Goal: Task Accomplishment & Management: Use online tool/utility

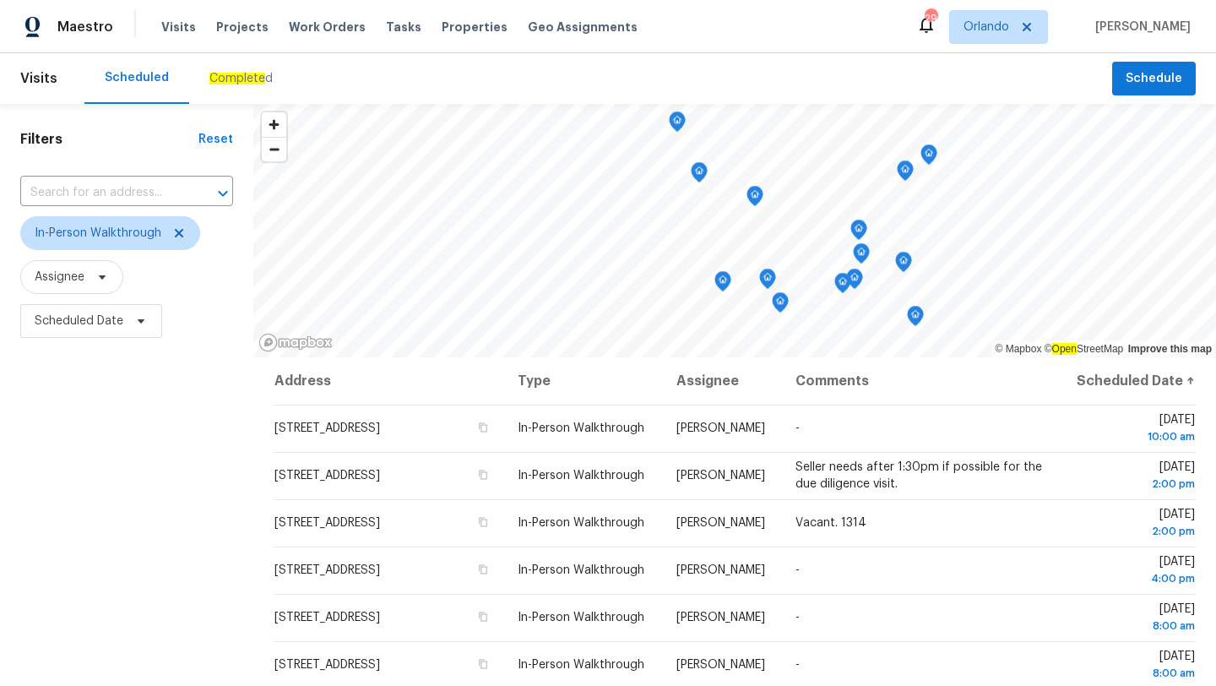
scroll to position [283, 0]
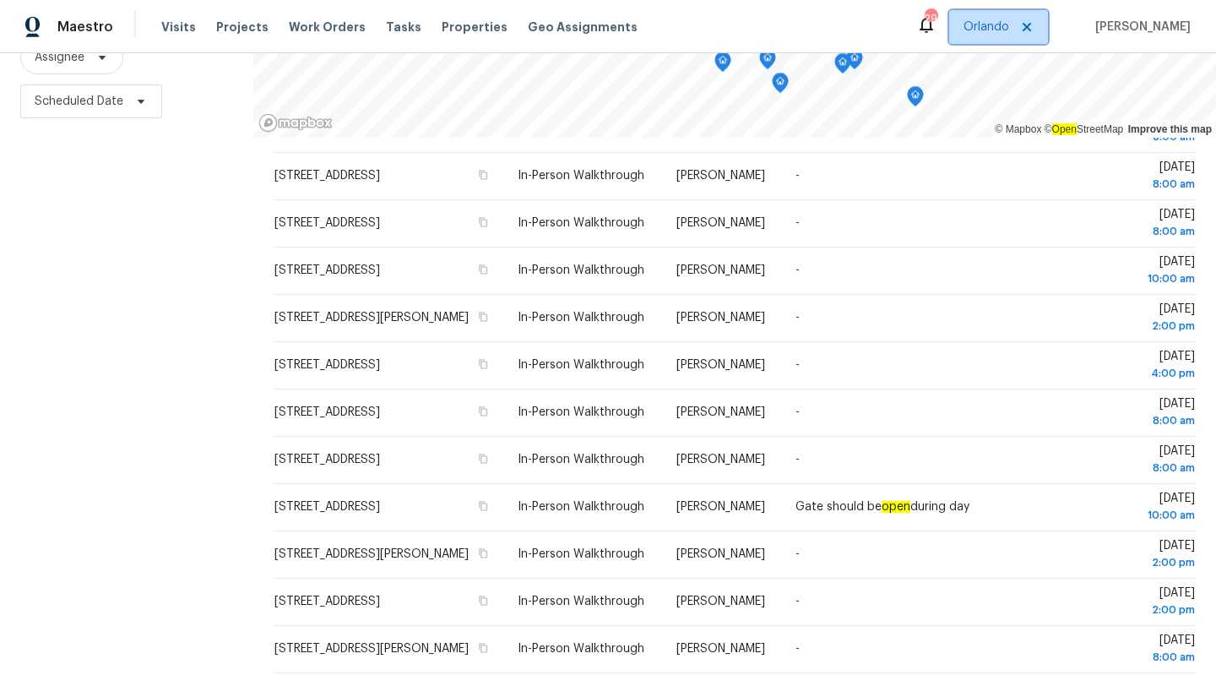
click at [978, 35] on span "Orlando" at bounding box center [998, 27] width 99 height 34
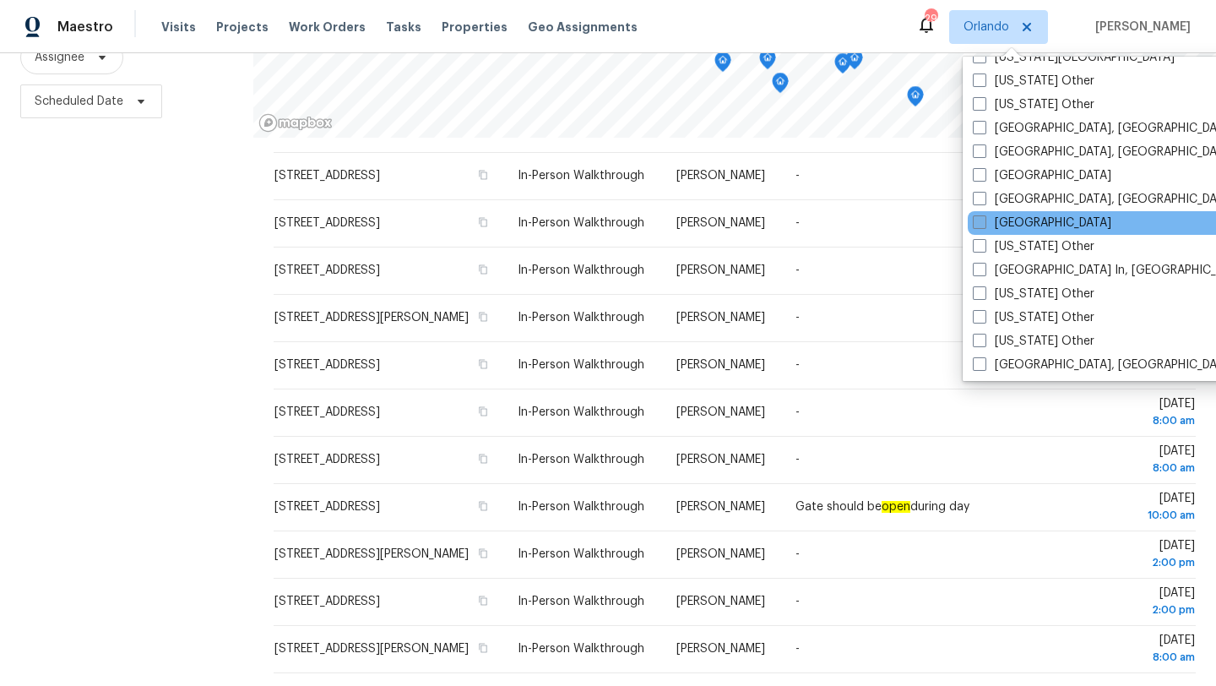
scroll to position [1199, 0]
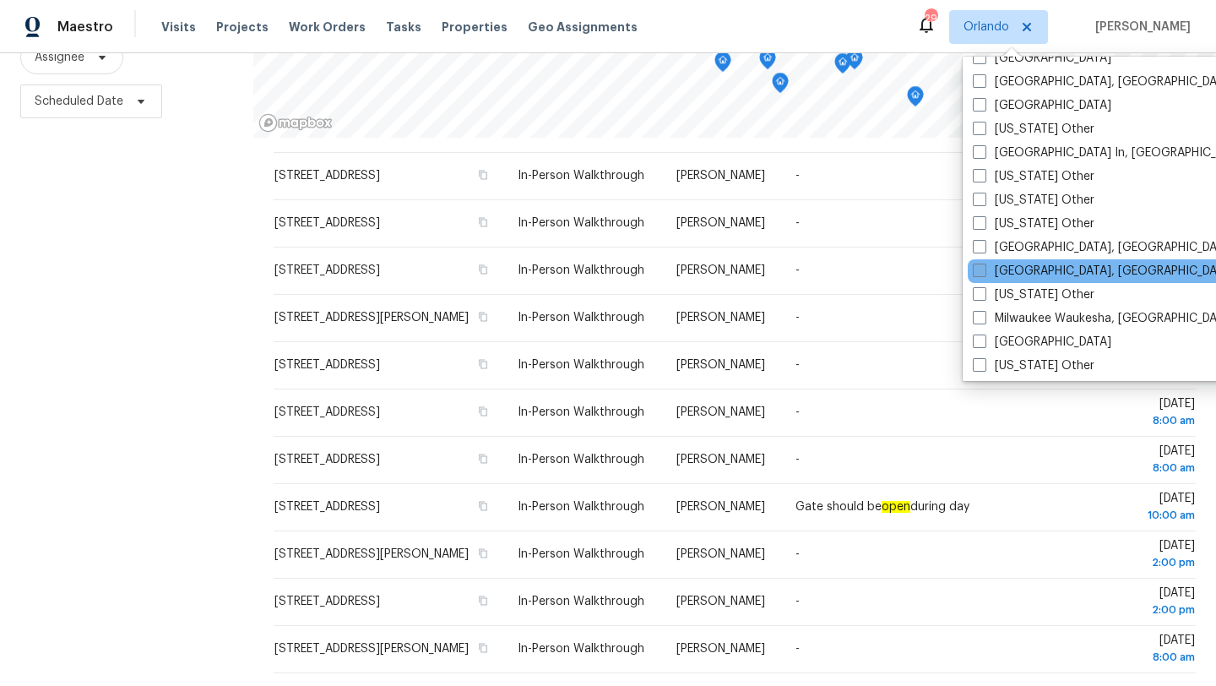
click at [1005, 270] on label "[GEOGRAPHIC_DATA], [GEOGRAPHIC_DATA]" at bounding box center [1104, 271] width 262 height 17
click at [984, 270] on input "[GEOGRAPHIC_DATA], [GEOGRAPHIC_DATA]" at bounding box center [978, 268] width 11 height 11
checkbox input "true"
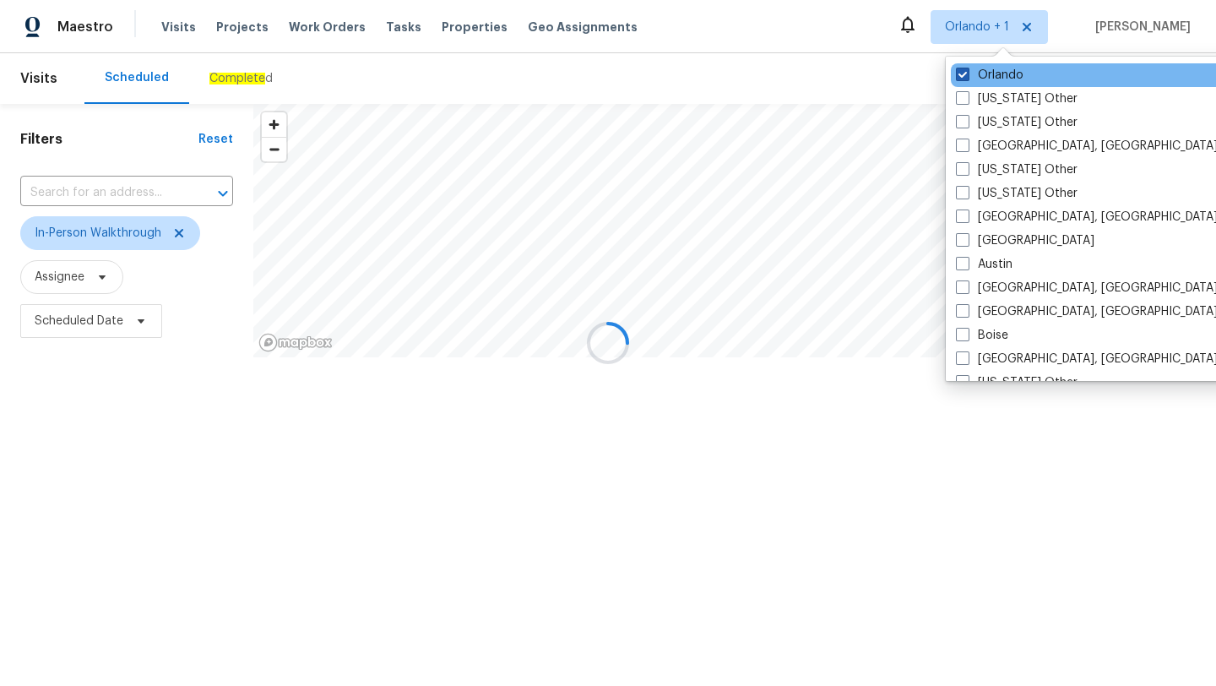
click at [1004, 75] on label "Orlando" at bounding box center [990, 75] width 68 height 17
click at [967, 75] on input "Orlando" at bounding box center [961, 72] width 11 height 11
checkbox input "false"
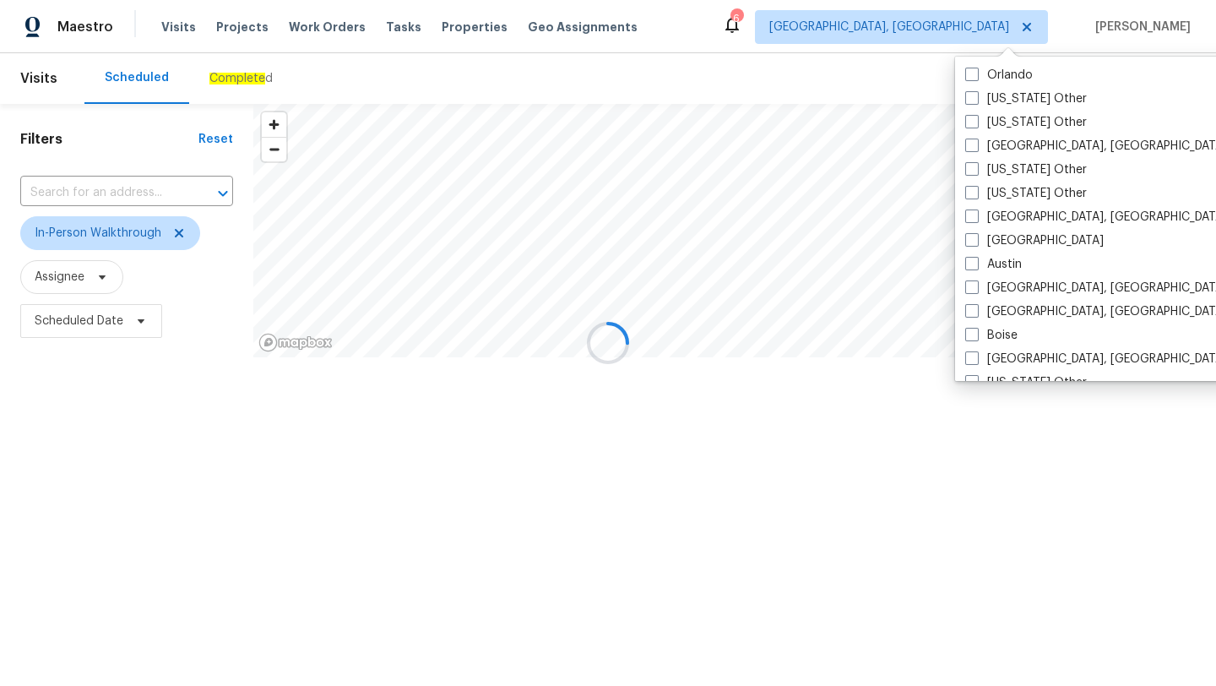
click at [162, 436] on div at bounding box center [608, 343] width 1216 height 686
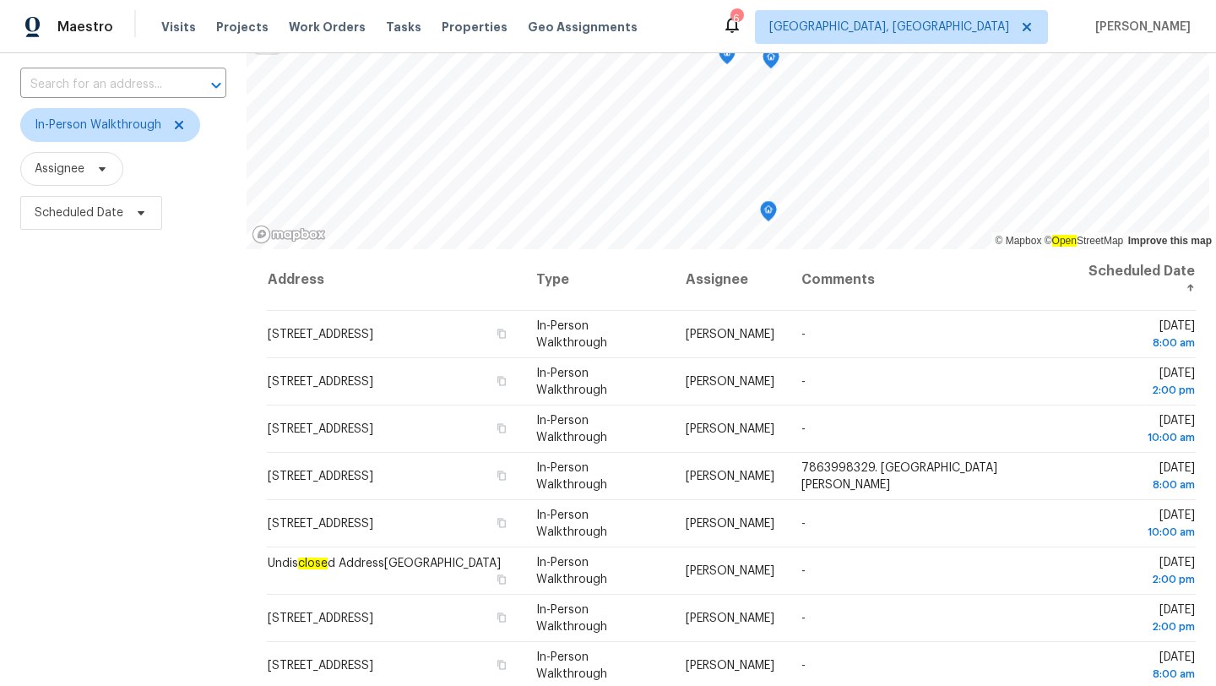
scroll to position [220, 0]
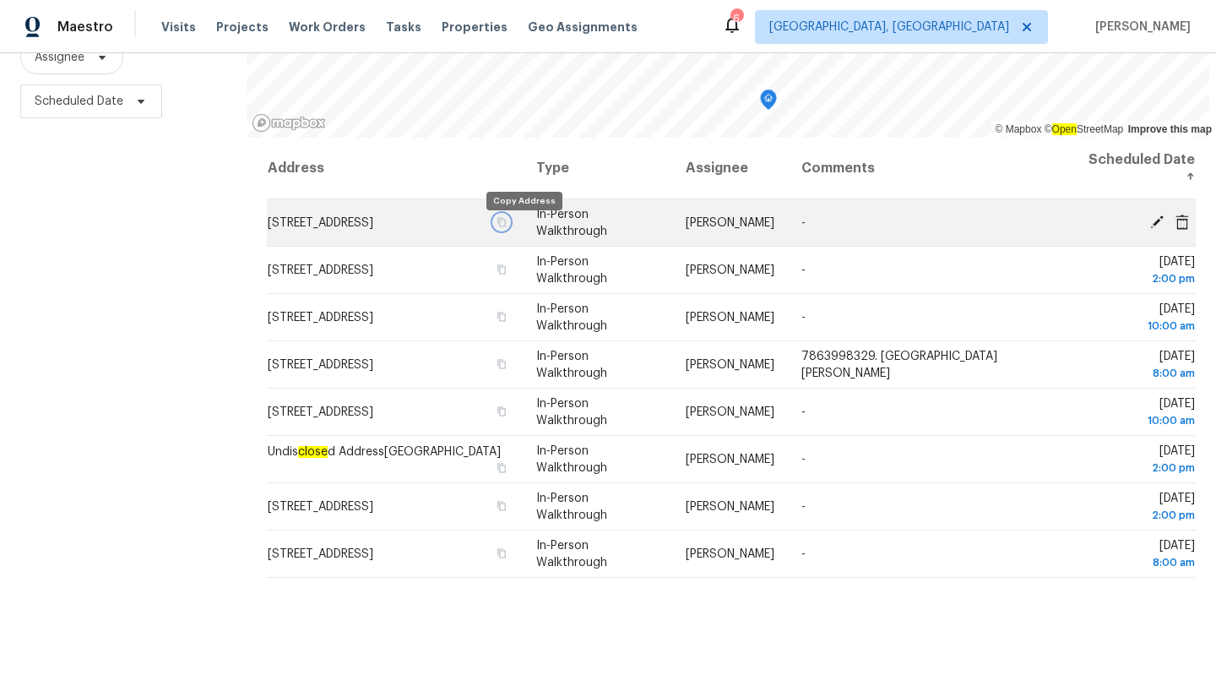
click at [507, 226] on icon "button" at bounding box center [502, 221] width 8 height 9
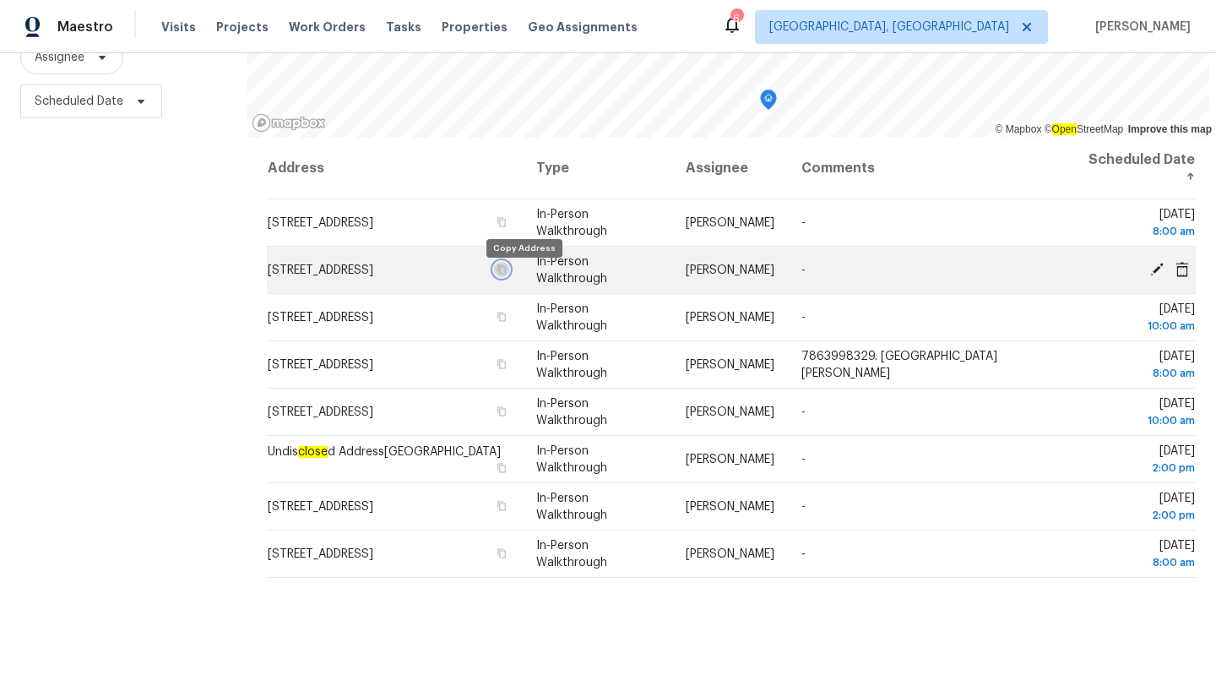
click at [507, 275] on icon "button" at bounding box center [502, 269] width 10 height 10
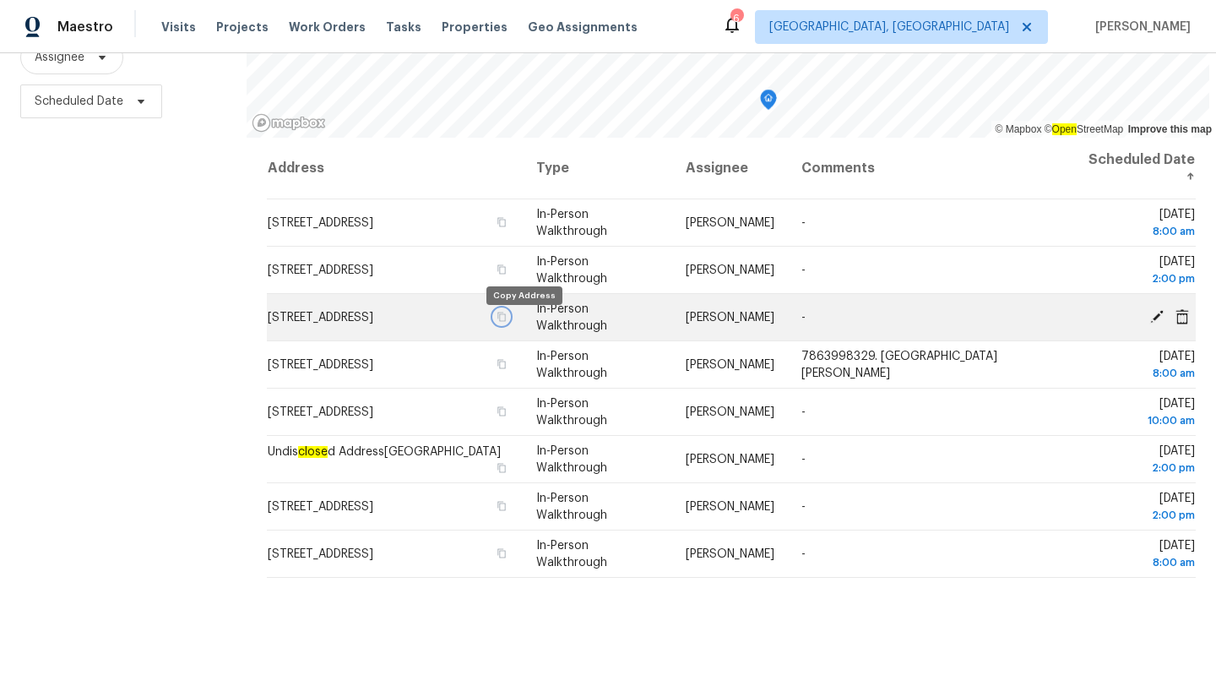
click at [507, 322] on icon "button" at bounding box center [502, 317] width 10 height 10
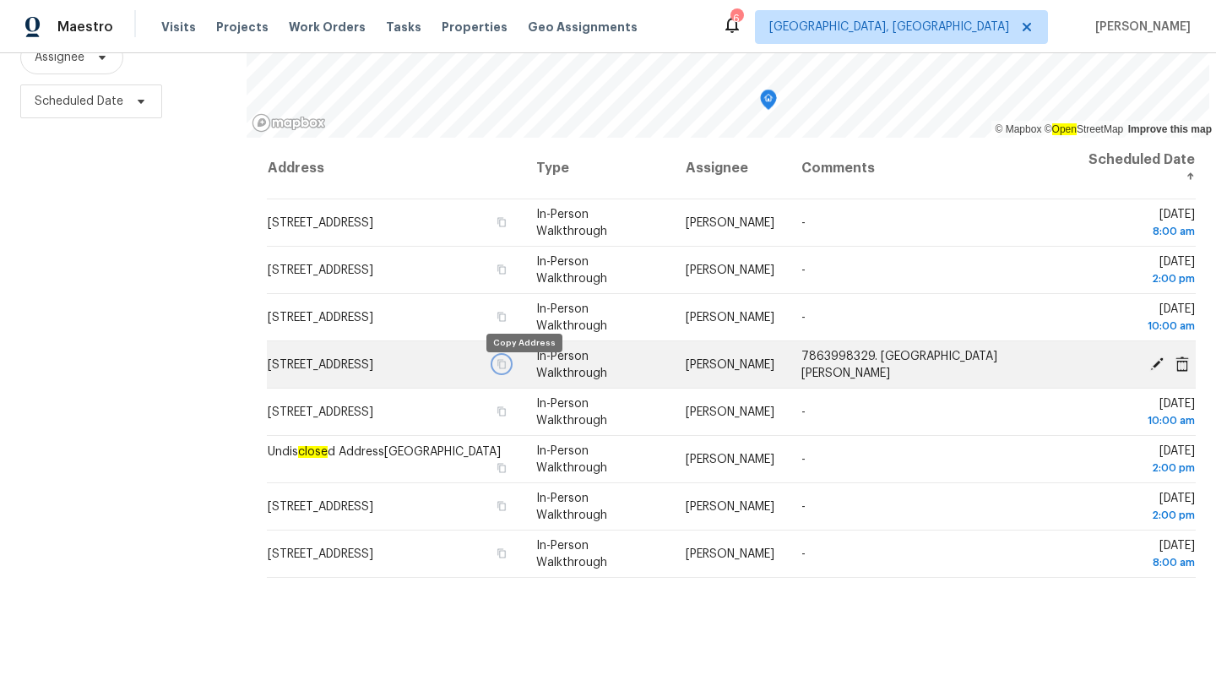
click at [507, 369] on icon "button" at bounding box center [502, 364] width 10 height 10
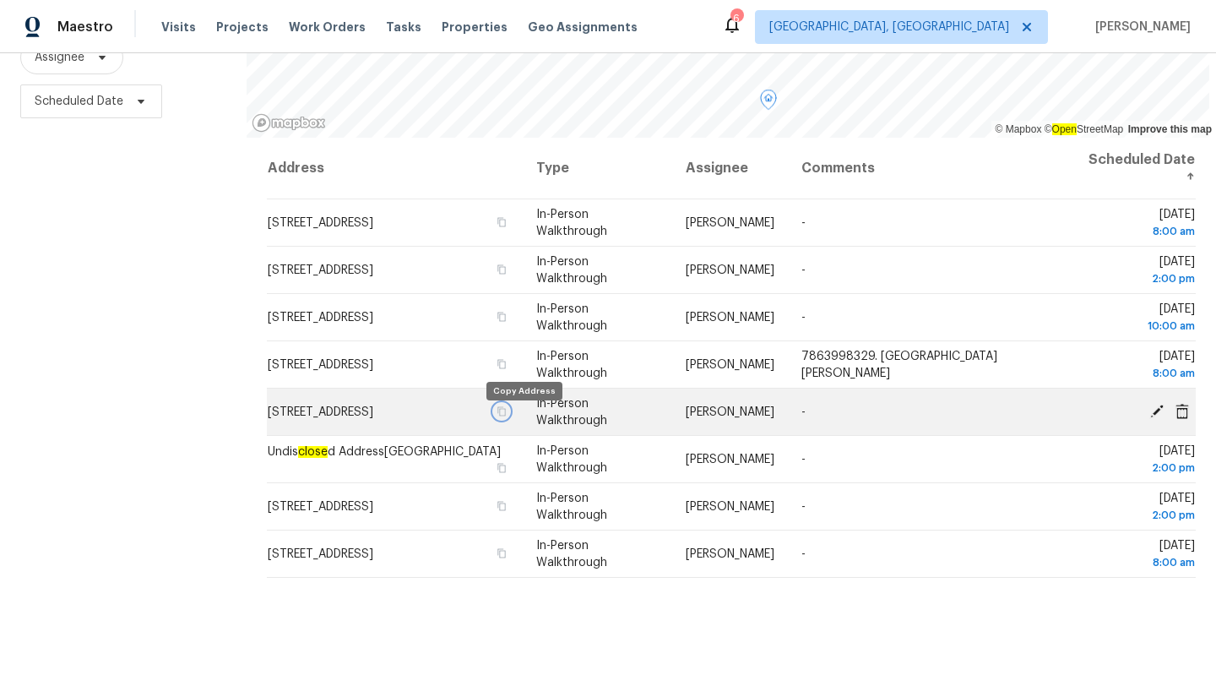
click at [507, 416] on icon "button" at bounding box center [502, 411] width 10 height 10
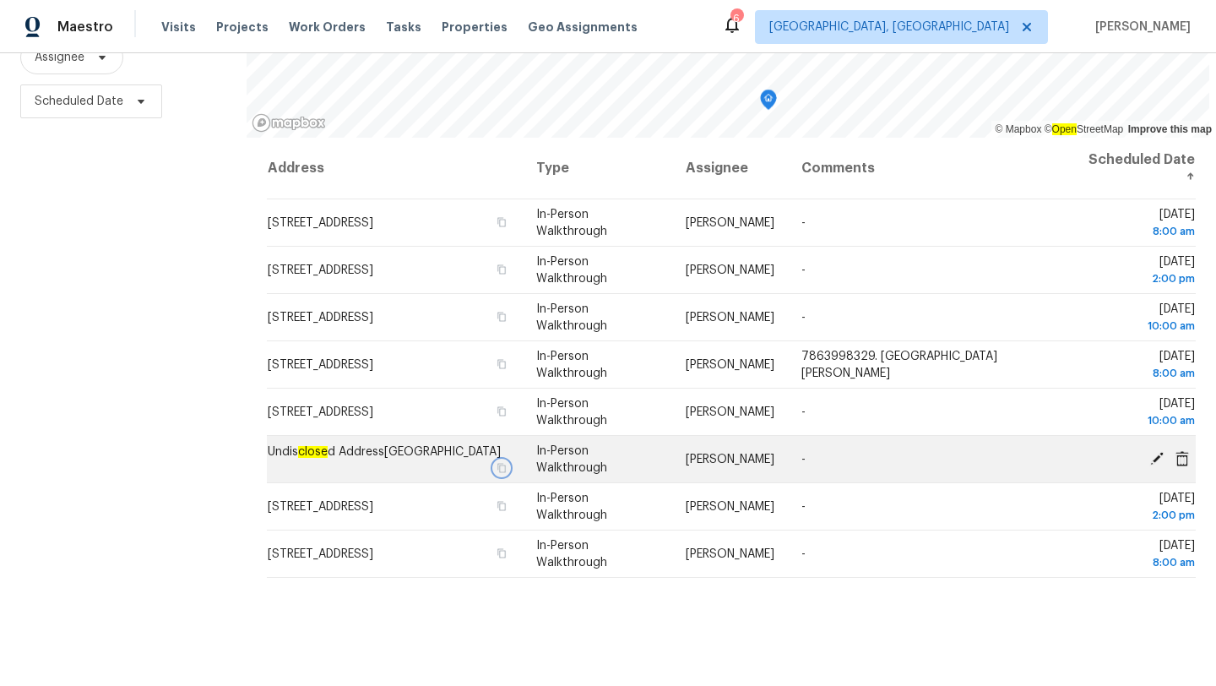
click at [507, 463] on icon "button" at bounding box center [502, 468] width 10 height 10
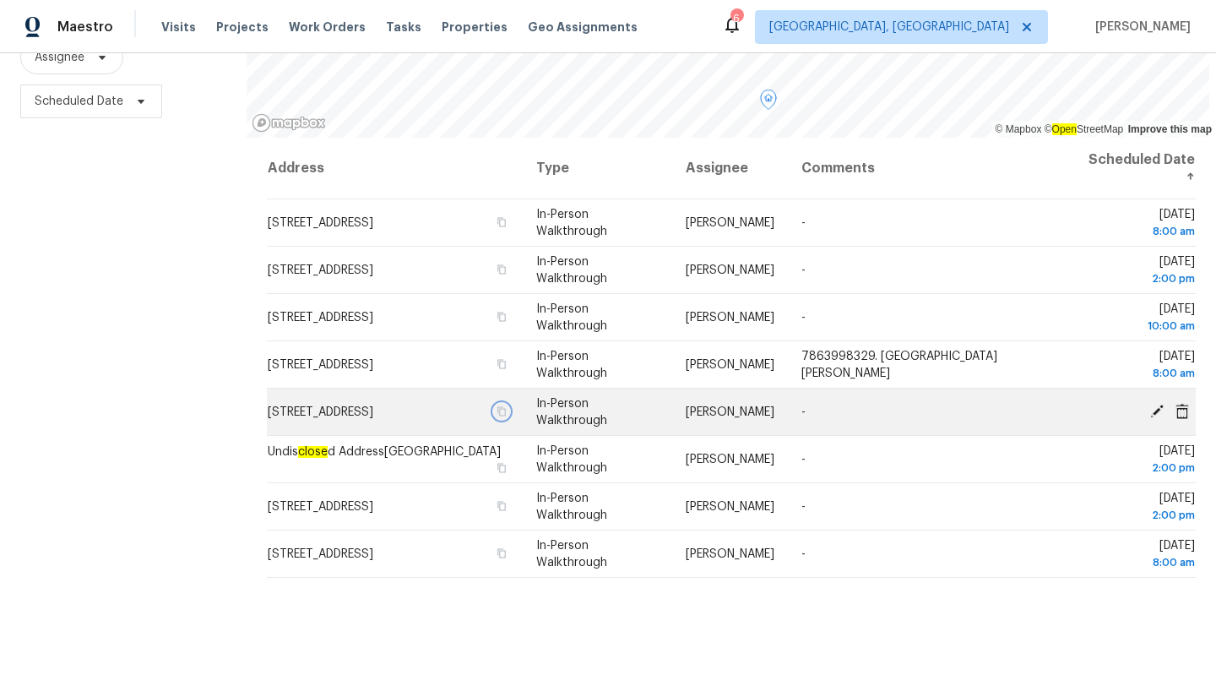
click at [507, 416] on icon "button" at bounding box center [502, 411] width 10 height 10
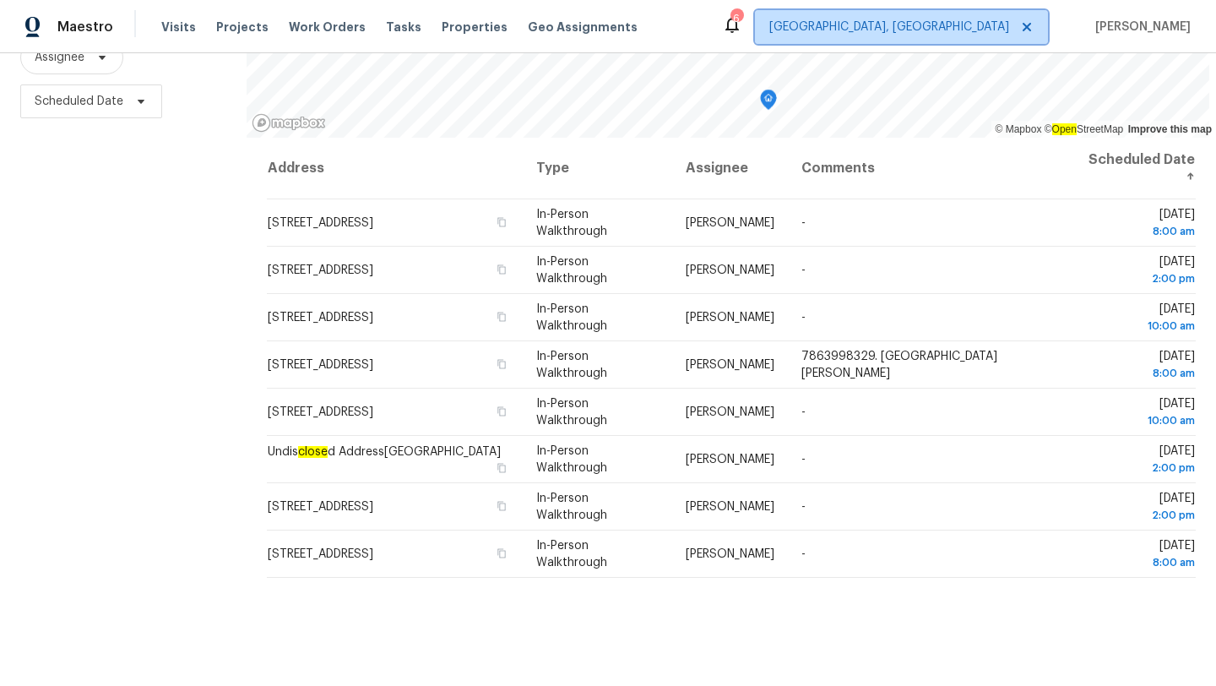
click at [998, 31] on span "[GEOGRAPHIC_DATA], [GEOGRAPHIC_DATA]" at bounding box center [890, 27] width 240 height 17
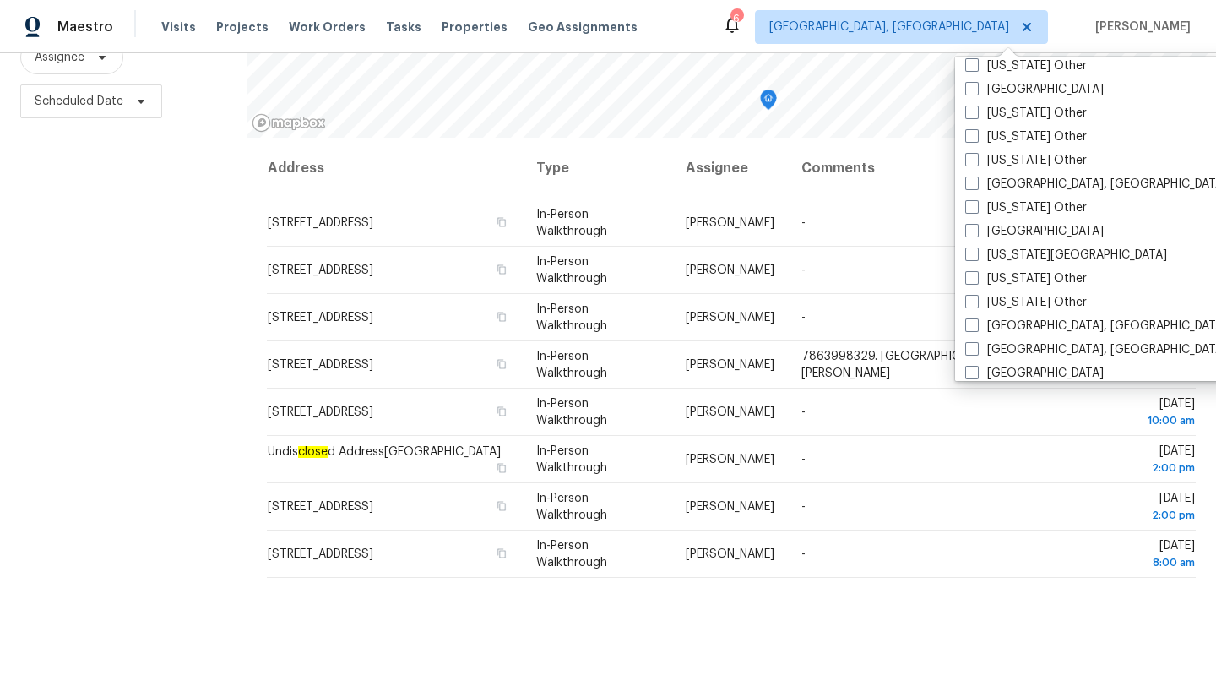
scroll to position [883, 0]
click at [975, 237] on span at bounding box center [972, 233] width 14 height 14
click at [975, 236] on input "[GEOGRAPHIC_DATA]" at bounding box center [970, 230] width 11 height 11
checkbox input "true"
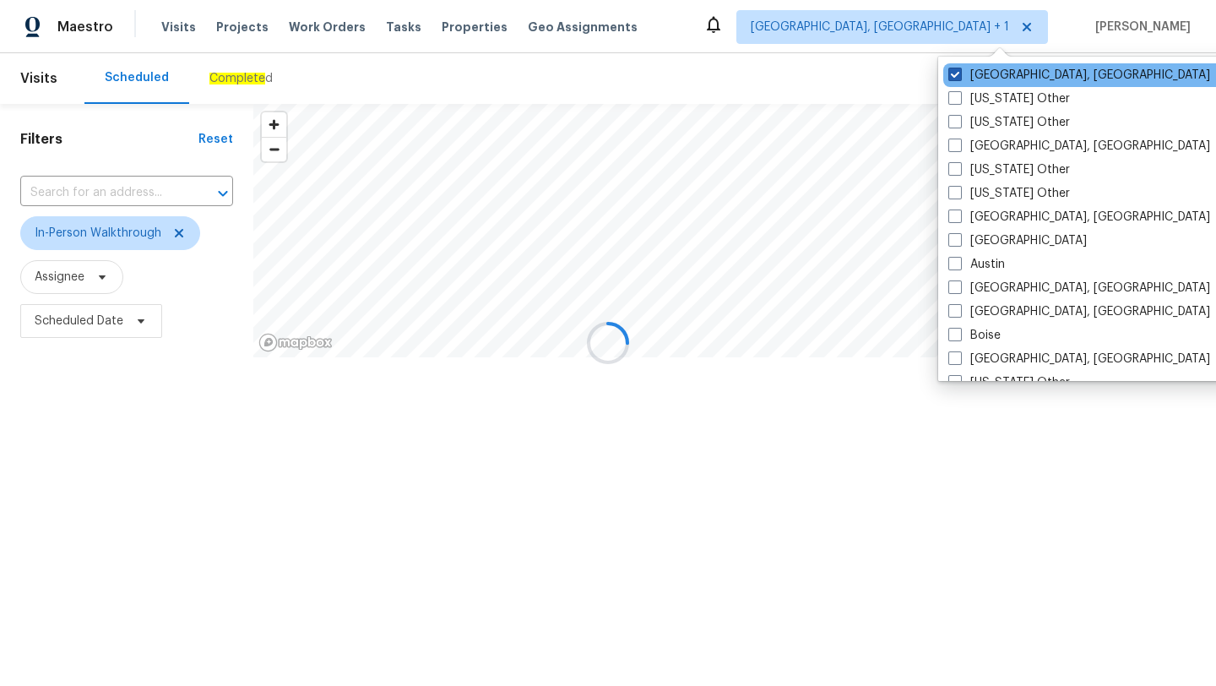
click at [962, 68] on label "[GEOGRAPHIC_DATA], [GEOGRAPHIC_DATA]" at bounding box center [1080, 75] width 262 height 17
click at [960, 68] on input "[GEOGRAPHIC_DATA], [GEOGRAPHIC_DATA]" at bounding box center [954, 72] width 11 height 11
checkbox input "false"
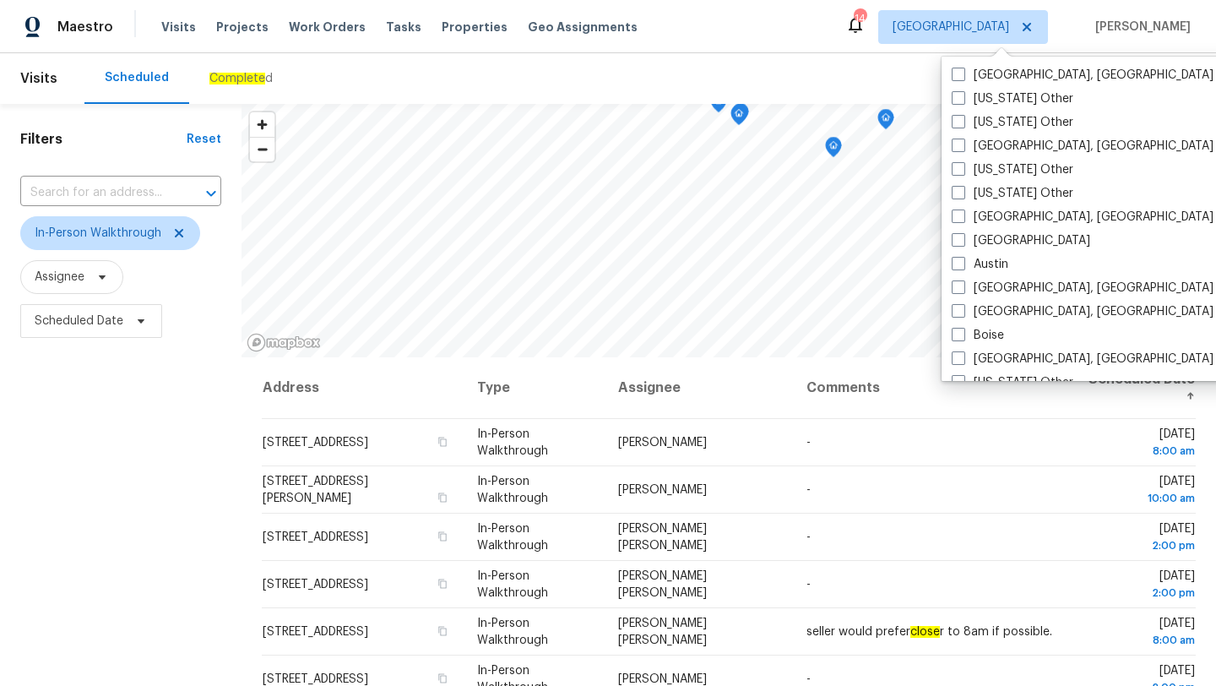
click at [52, 459] on div "Filters Reset ​ In-Person Walkthrough Assignee Scheduled Date" at bounding box center [121, 505] width 242 height 802
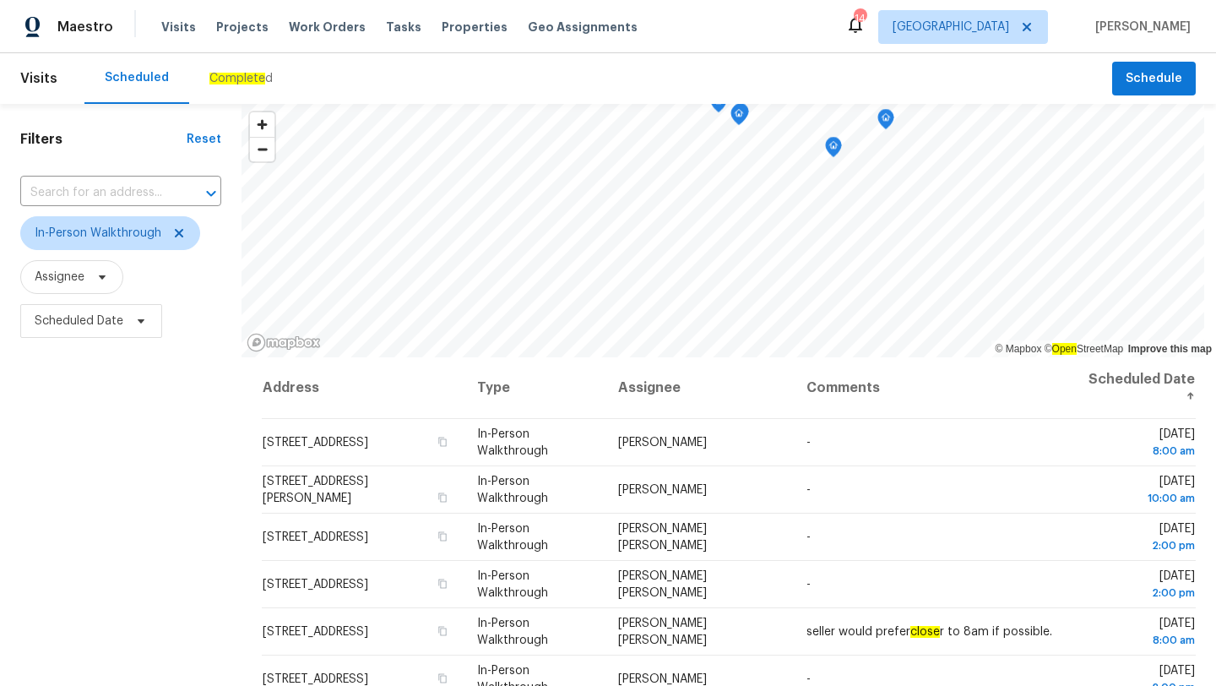
scroll to position [220, 0]
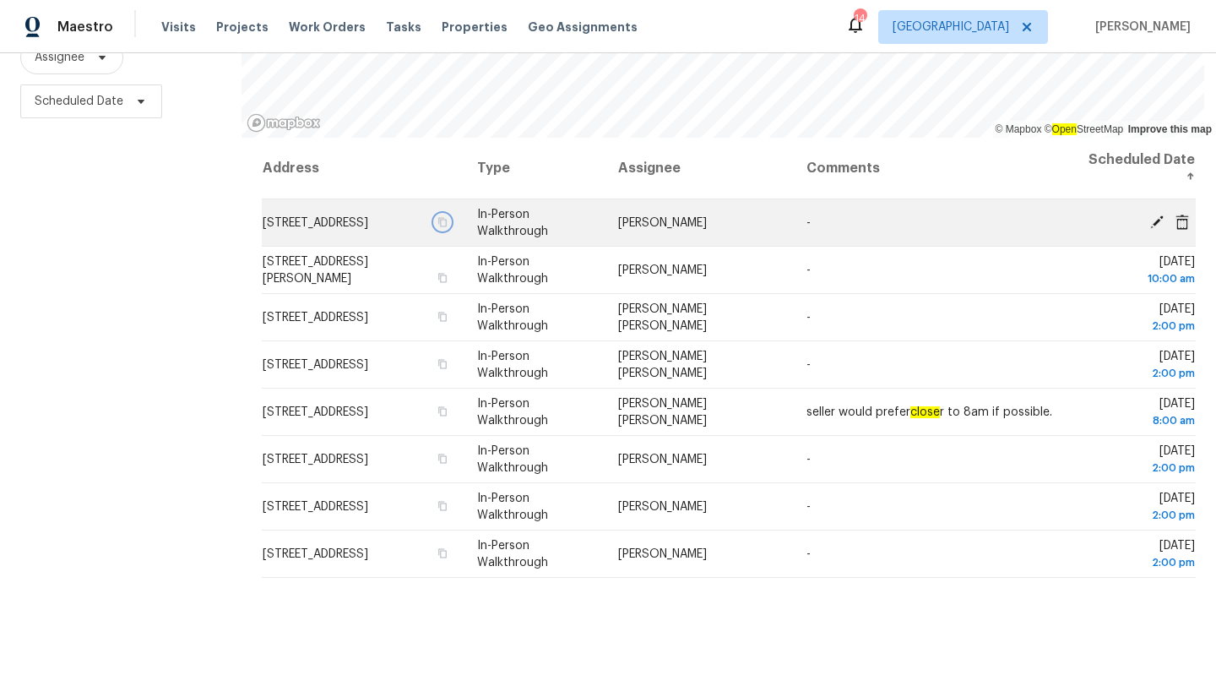
click at [447, 220] on icon "button" at bounding box center [442, 221] width 8 height 9
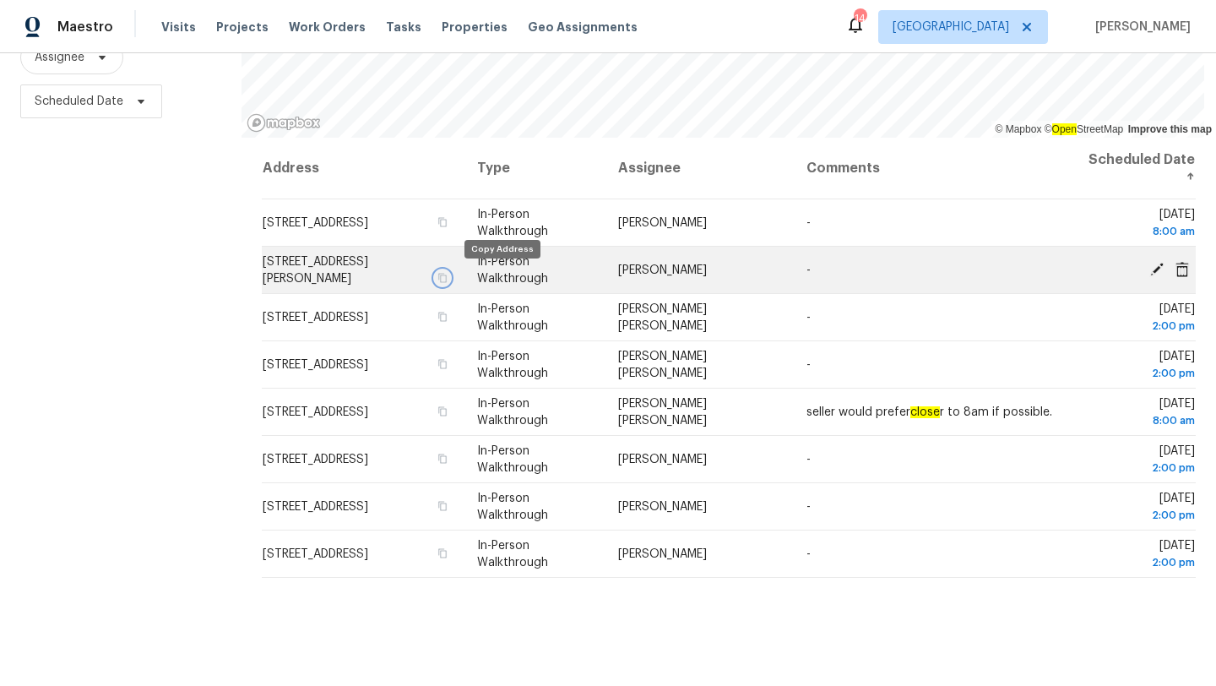
click at [447, 276] on icon "button" at bounding box center [442, 277] width 8 height 9
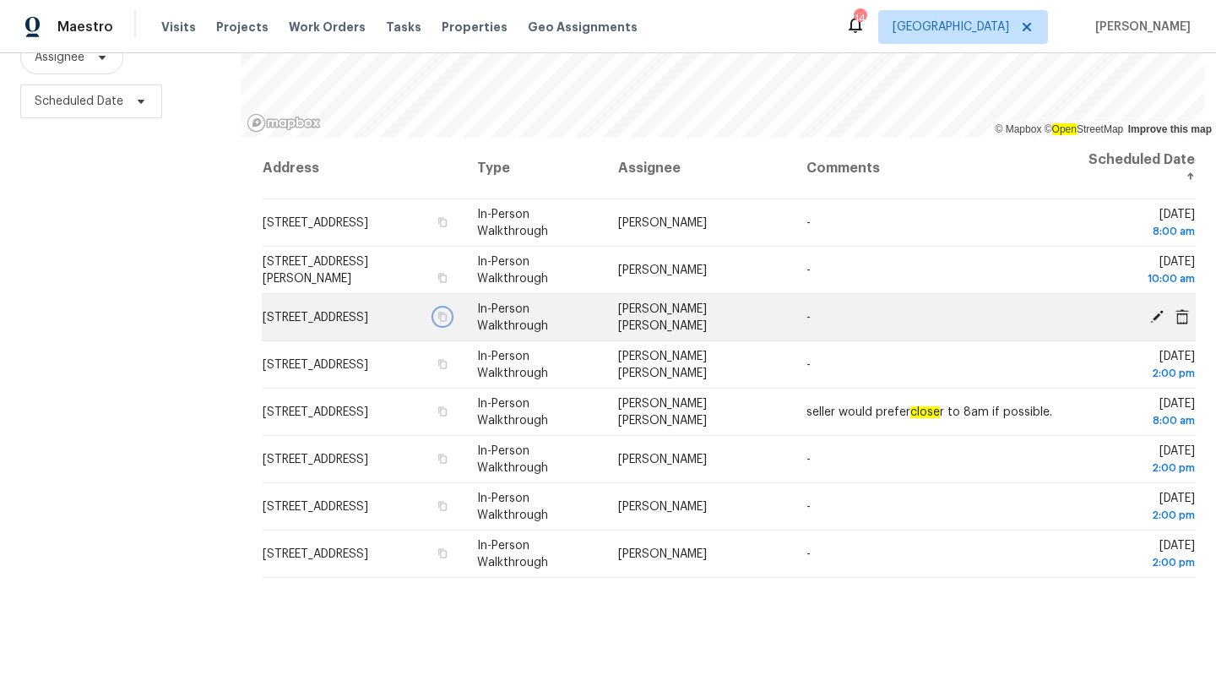
click at [447, 321] on icon "button" at bounding box center [442, 316] width 8 height 9
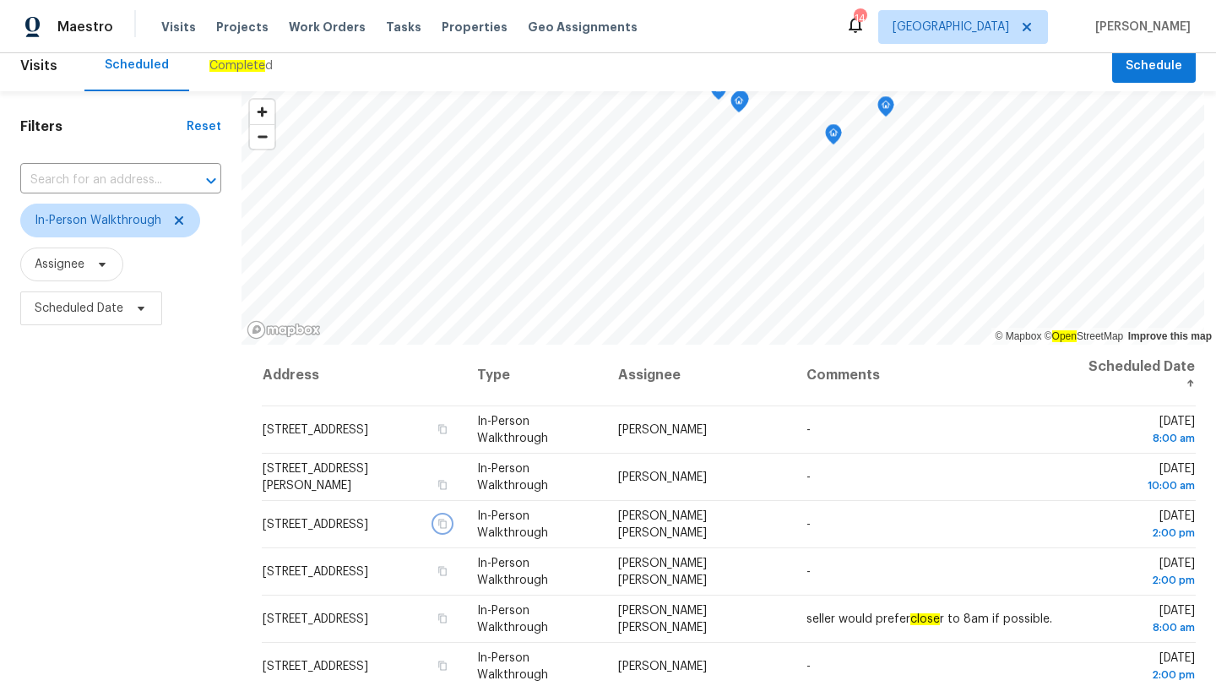
scroll to position [0, 0]
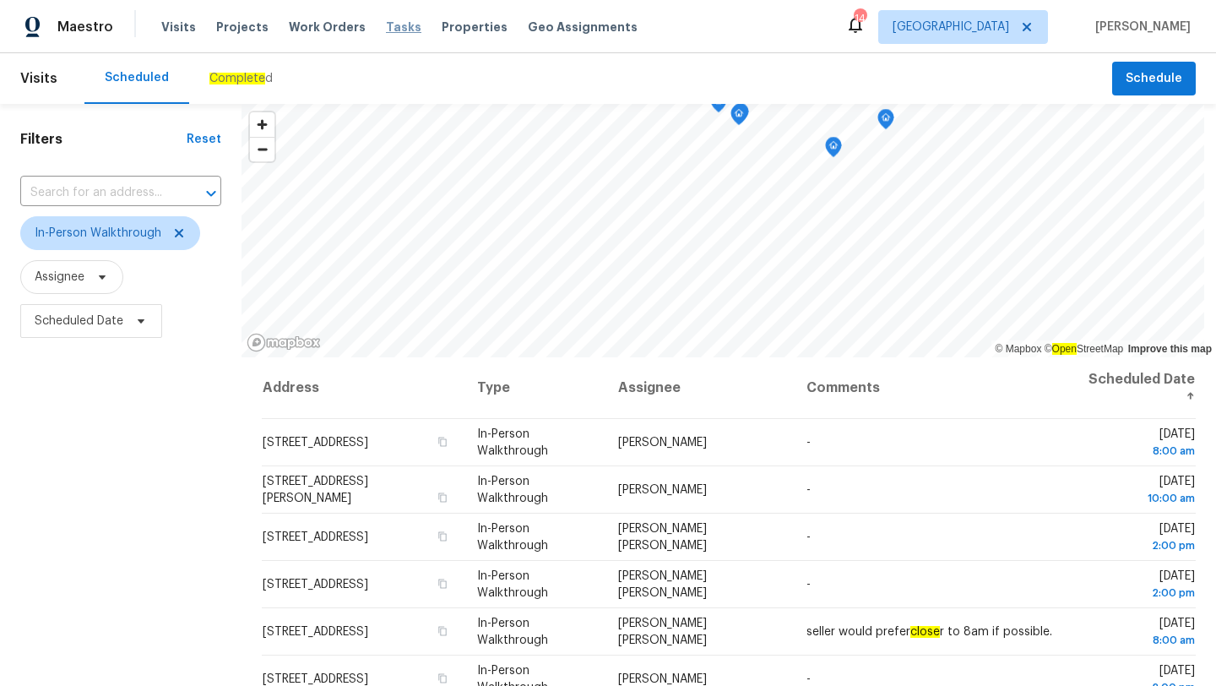
click at [388, 27] on span "Tasks" at bounding box center [403, 27] width 35 height 12
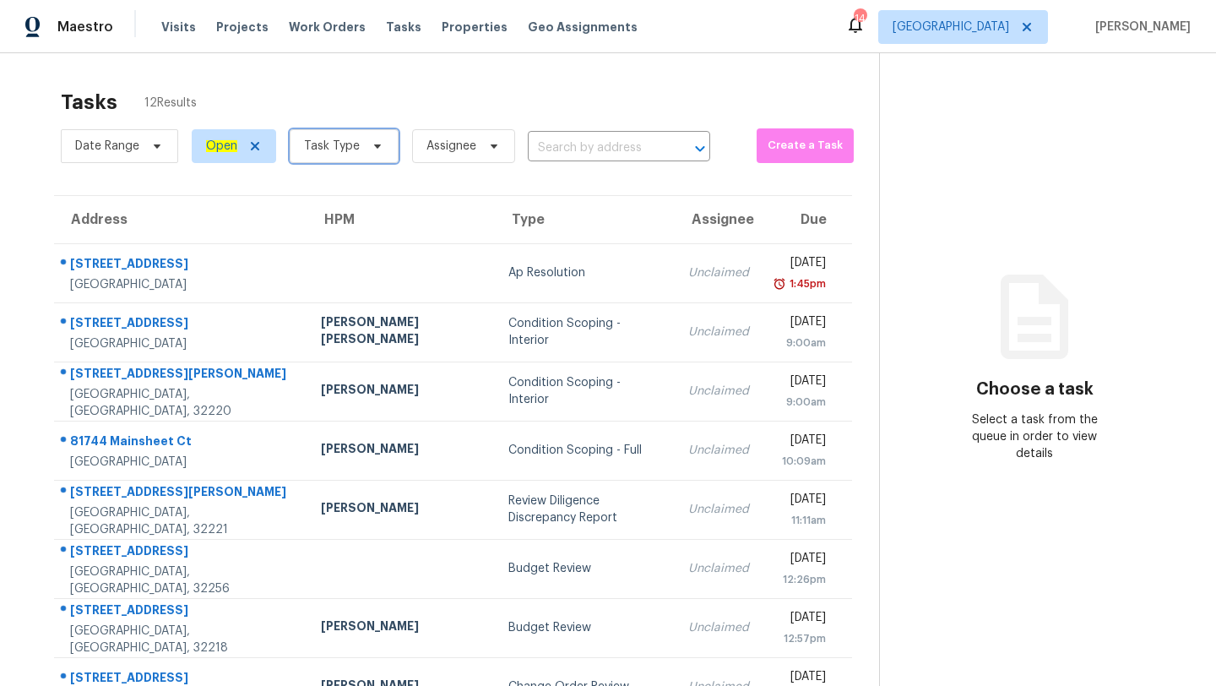
click at [366, 140] on span at bounding box center [375, 146] width 19 height 14
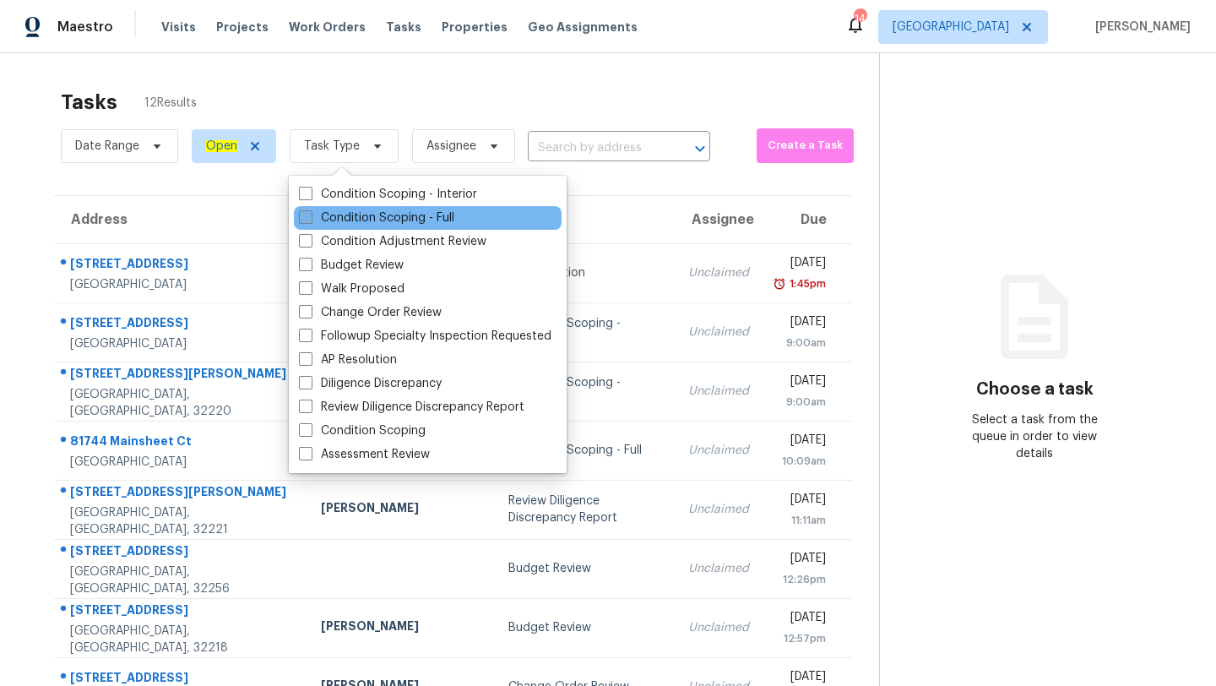
click at [368, 220] on label "Condition Scoping - Full" at bounding box center [376, 217] width 155 height 17
click at [310, 220] on input "Condition Scoping - Full" at bounding box center [304, 214] width 11 height 11
checkbox input "true"
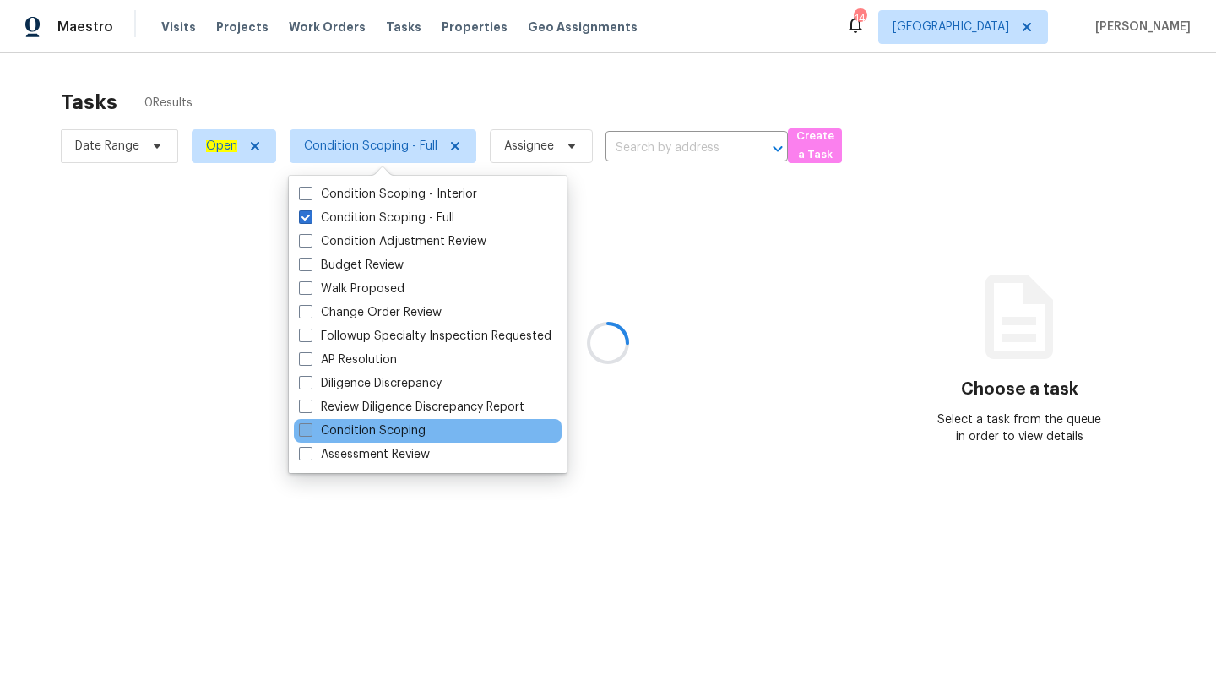
click at [389, 428] on label "Condition Scoping" at bounding box center [362, 430] width 127 height 17
click at [310, 428] on input "Condition Scoping" at bounding box center [304, 427] width 11 height 11
checkbox input "true"
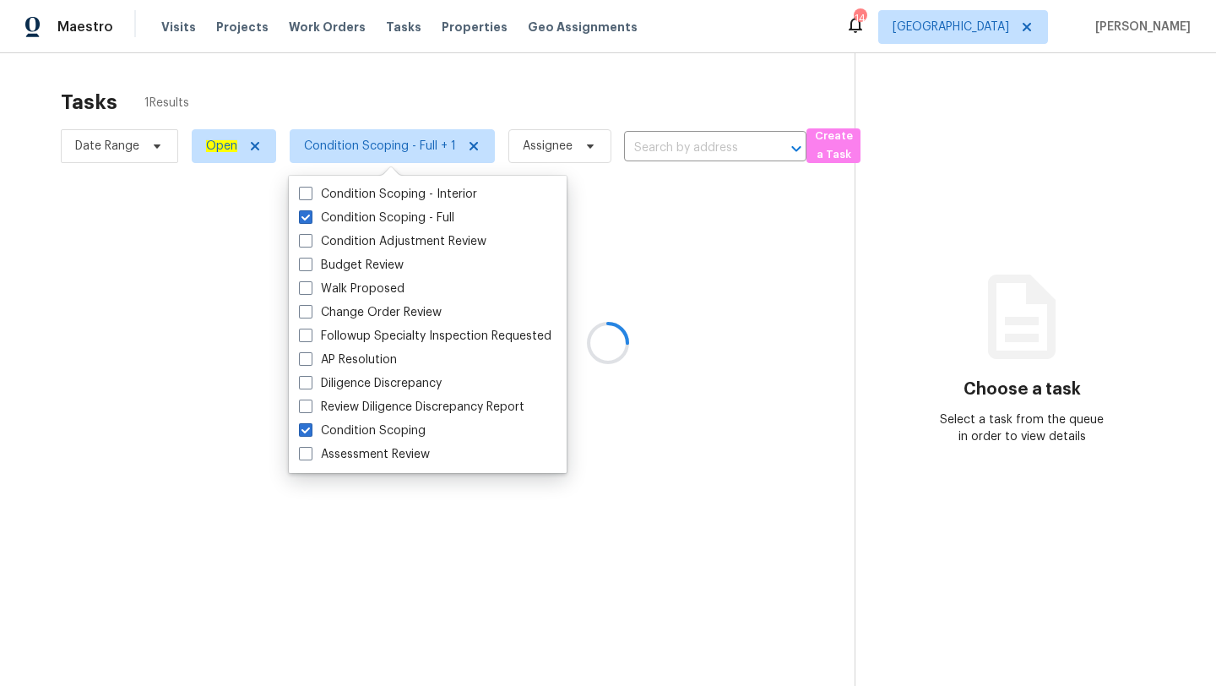
click at [509, 85] on div at bounding box center [608, 343] width 1216 height 686
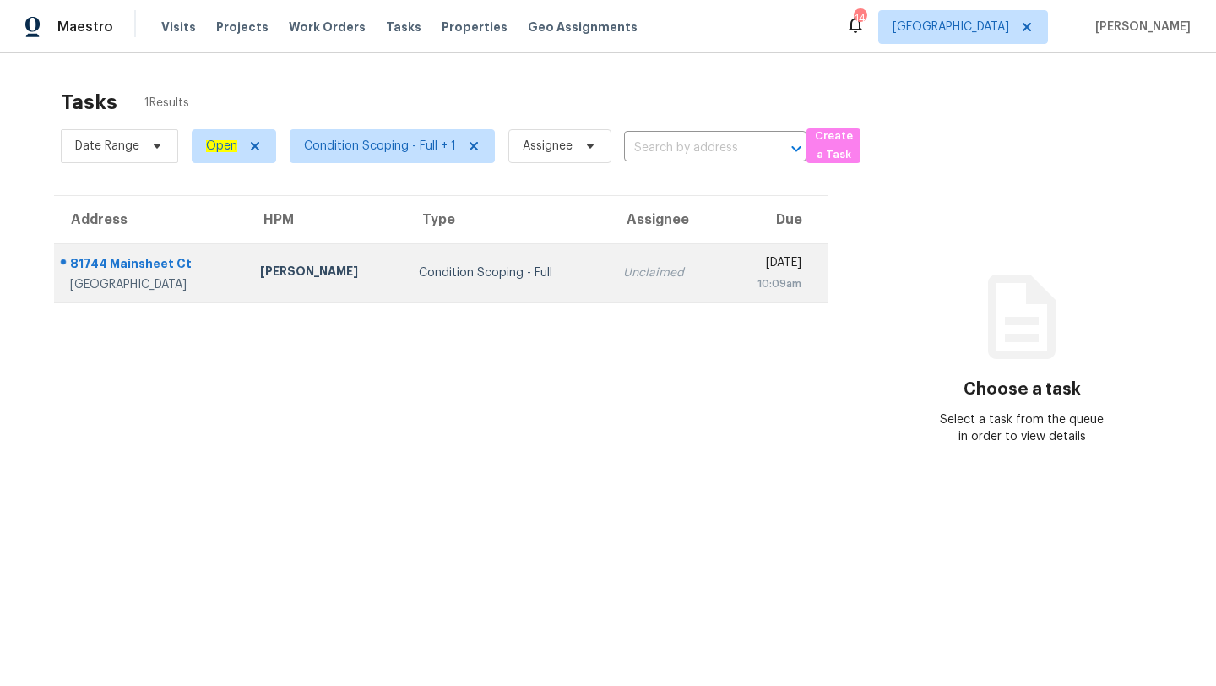
click at [535, 258] on td "Condition Scoping - Full" at bounding box center [507, 272] width 204 height 59
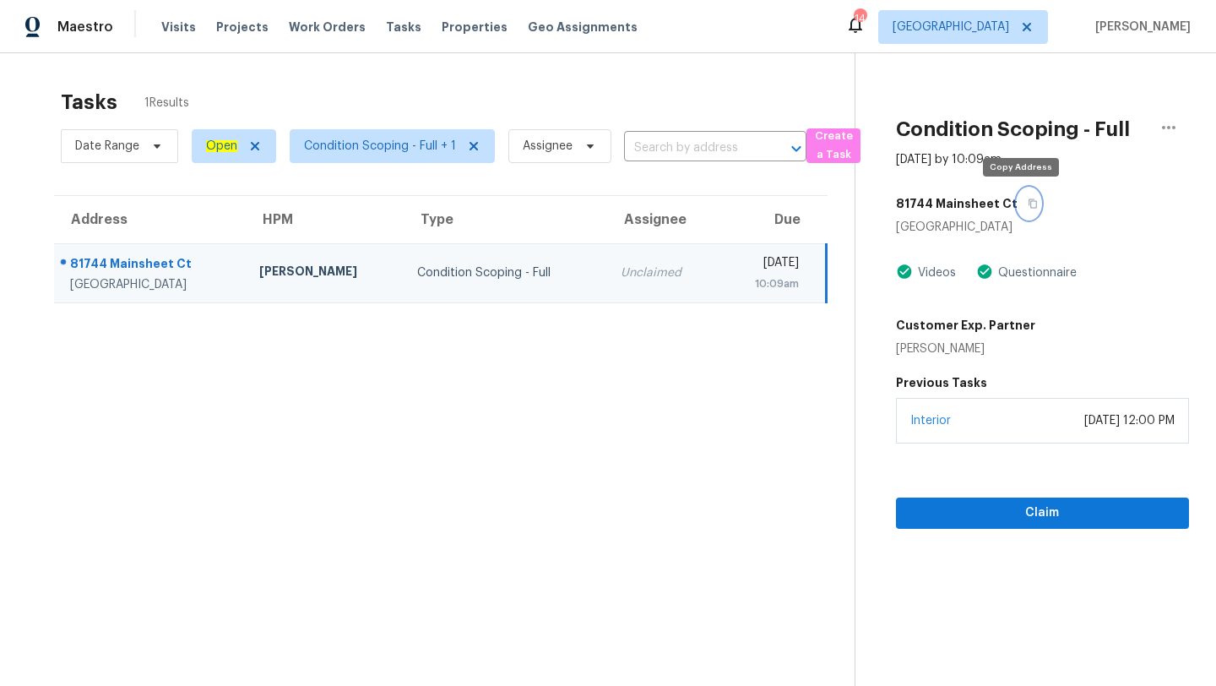
click at [1028, 204] on icon "button" at bounding box center [1033, 204] width 10 height 10
click at [959, 18] on span "[GEOGRAPHIC_DATA]" at bounding box center [963, 27] width 170 height 34
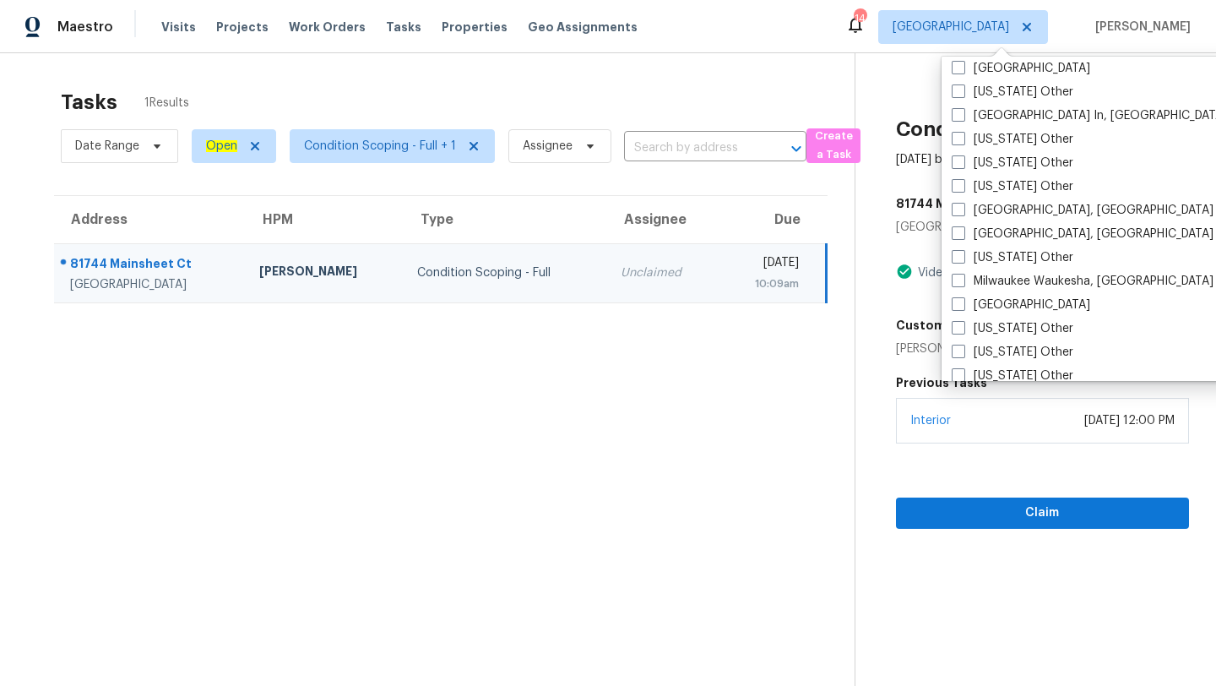
scroll to position [1199, 0]
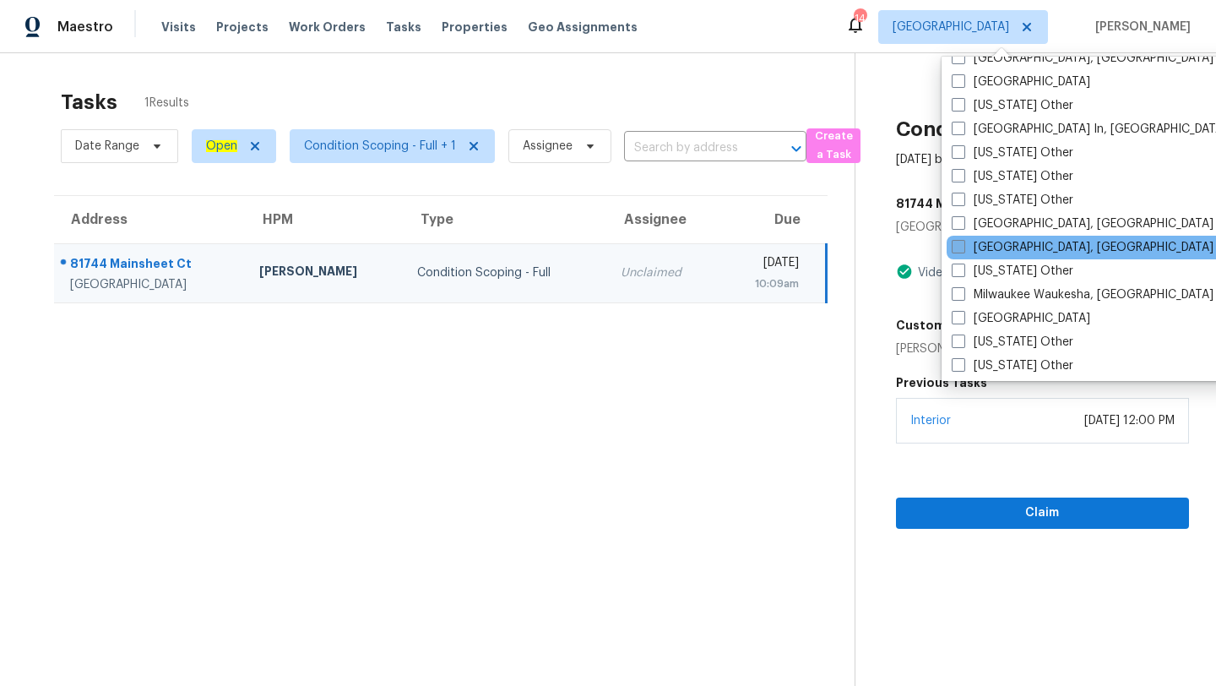
click at [993, 250] on label "[GEOGRAPHIC_DATA], [GEOGRAPHIC_DATA]" at bounding box center [1083, 247] width 262 height 17
click at [963, 250] on input "[GEOGRAPHIC_DATA], [GEOGRAPHIC_DATA]" at bounding box center [957, 244] width 11 height 11
checkbox input "true"
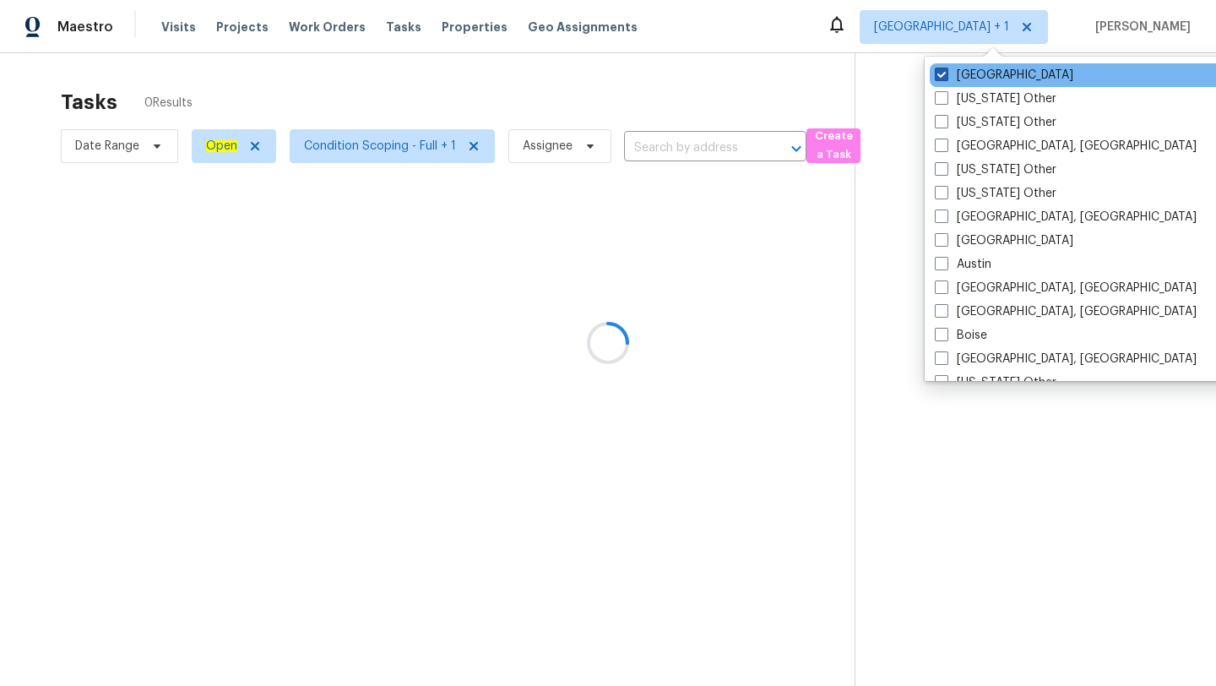
click at [970, 79] on label "[GEOGRAPHIC_DATA]" at bounding box center [1004, 75] width 139 height 17
click at [946, 78] on input "[GEOGRAPHIC_DATA]" at bounding box center [940, 72] width 11 height 11
checkbox input "false"
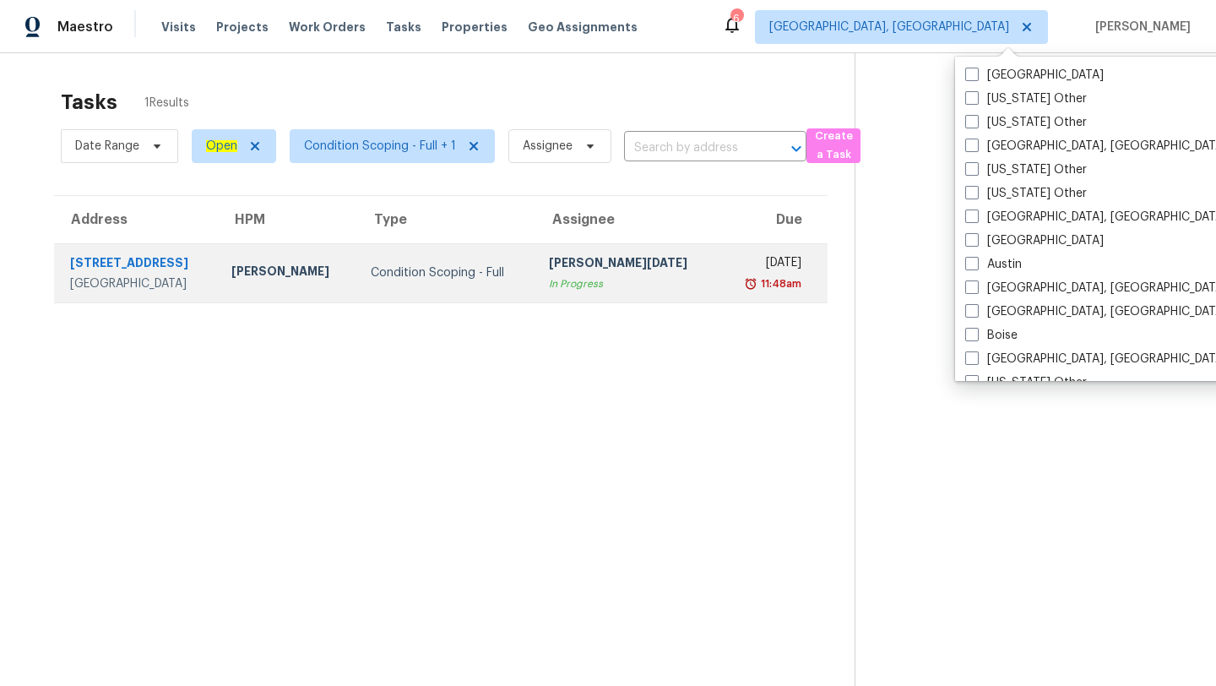
click at [522, 272] on div "Condition Scoping - Full" at bounding box center [446, 272] width 151 height 17
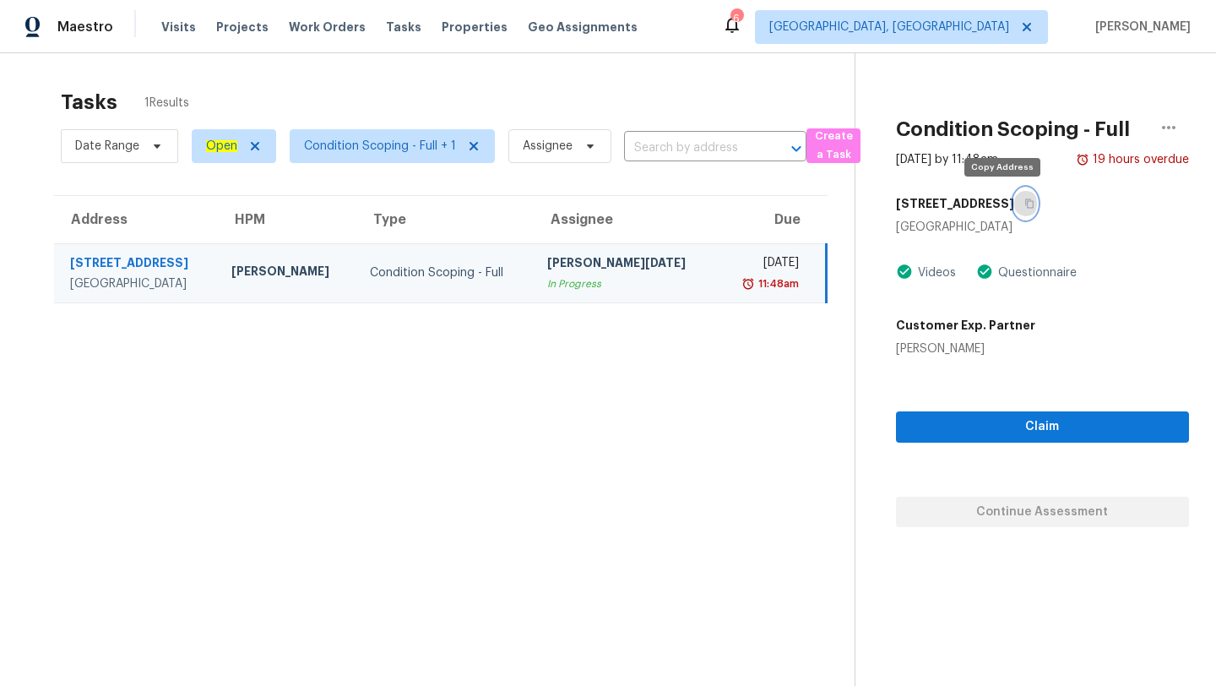
click at [1014, 195] on button "button" at bounding box center [1025, 203] width 23 height 30
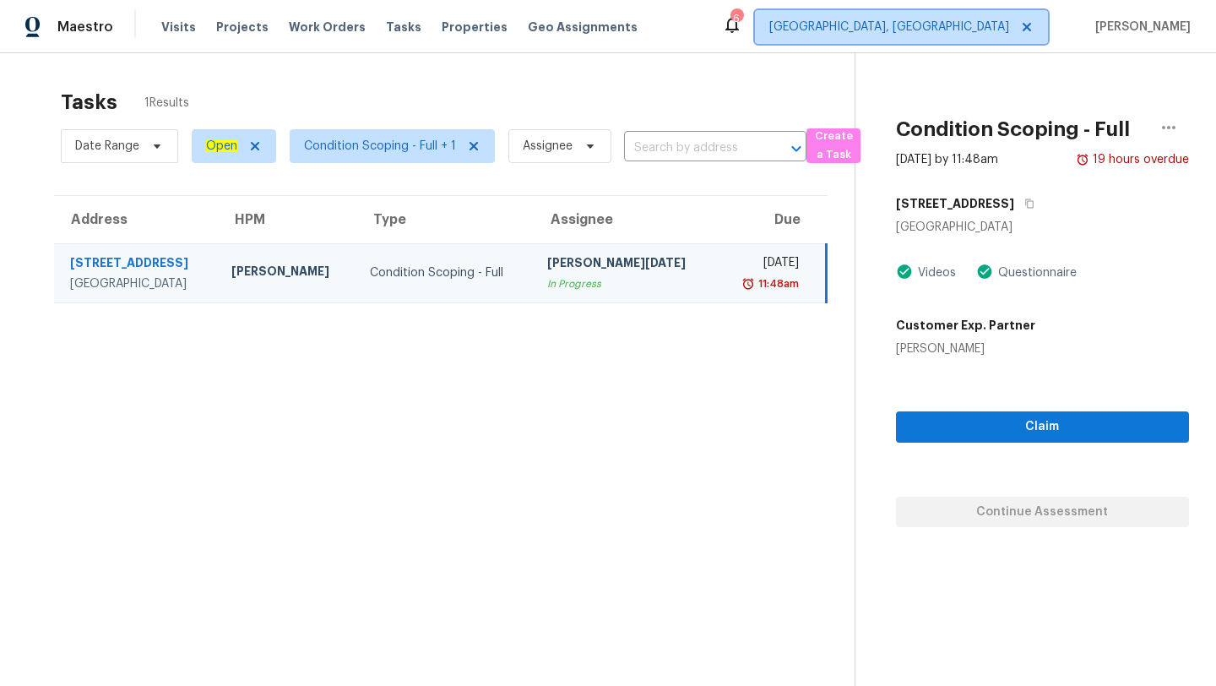
click at [989, 28] on span "[GEOGRAPHIC_DATA], [GEOGRAPHIC_DATA]" at bounding box center [890, 27] width 240 height 17
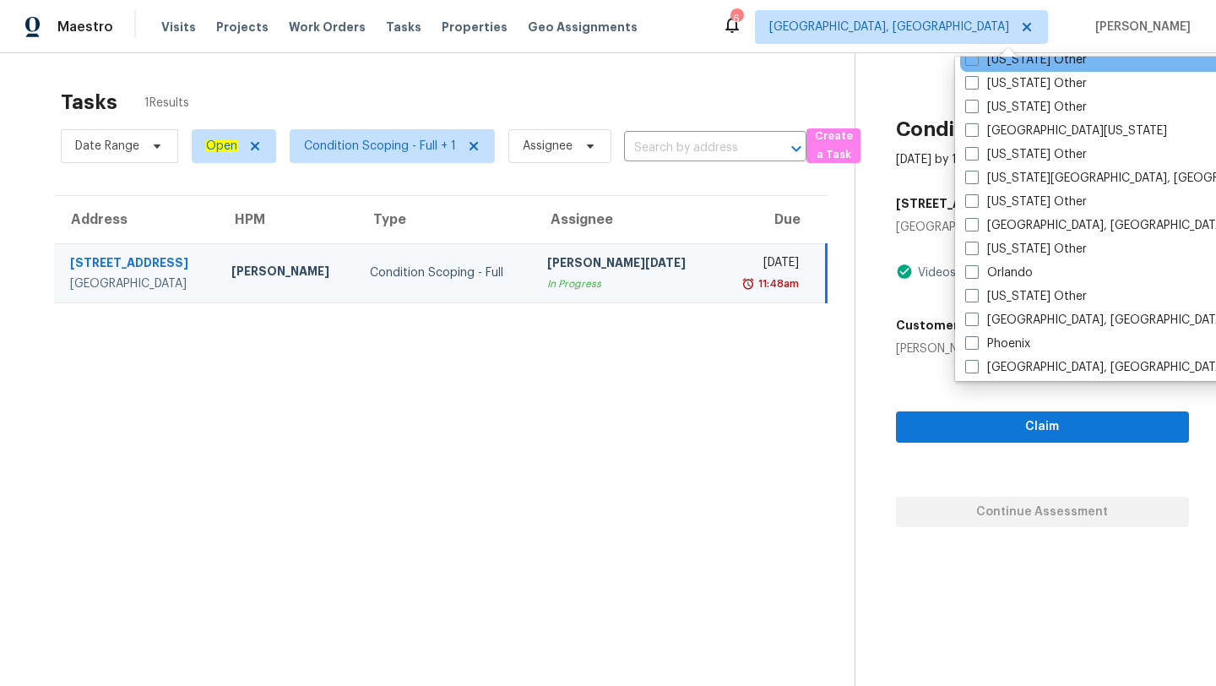
scroll to position [1716, 0]
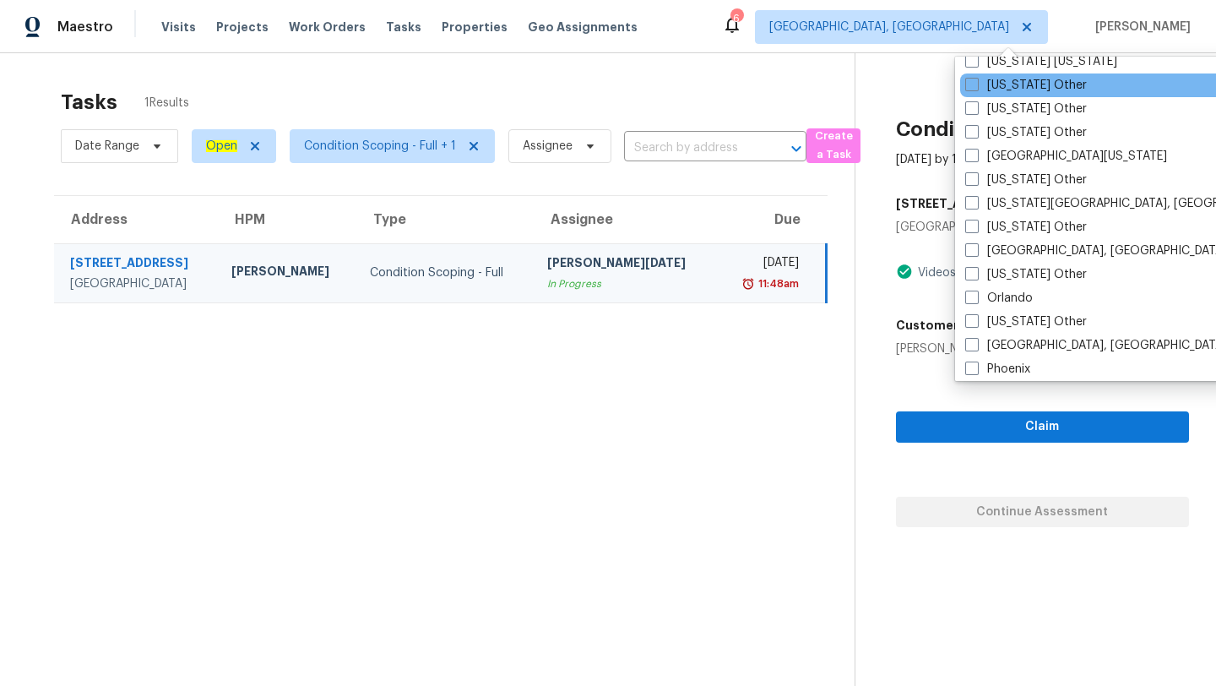
click at [1017, 294] on label "Orlando" at bounding box center [999, 298] width 68 height 17
click at [976, 294] on input "Orlando" at bounding box center [970, 295] width 11 height 11
checkbox input "true"
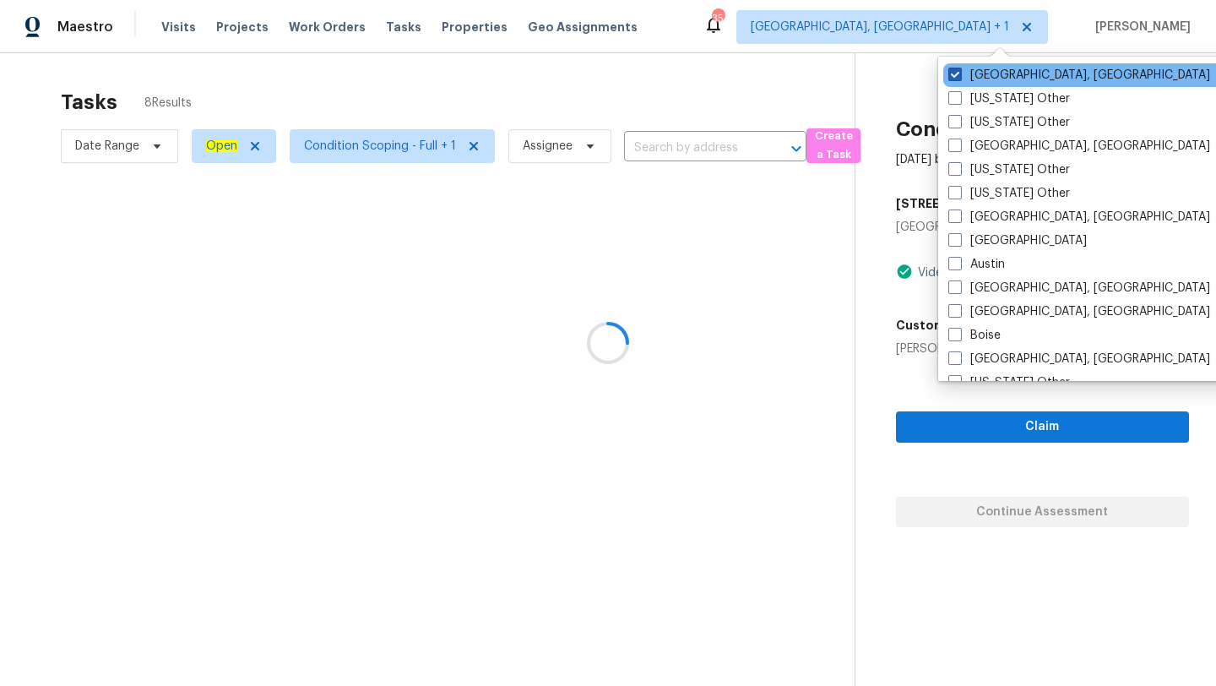
click at [972, 73] on label "[GEOGRAPHIC_DATA], [GEOGRAPHIC_DATA]" at bounding box center [1080, 75] width 262 height 17
click at [960, 73] on input "[GEOGRAPHIC_DATA], [GEOGRAPHIC_DATA]" at bounding box center [954, 72] width 11 height 11
checkbox input "false"
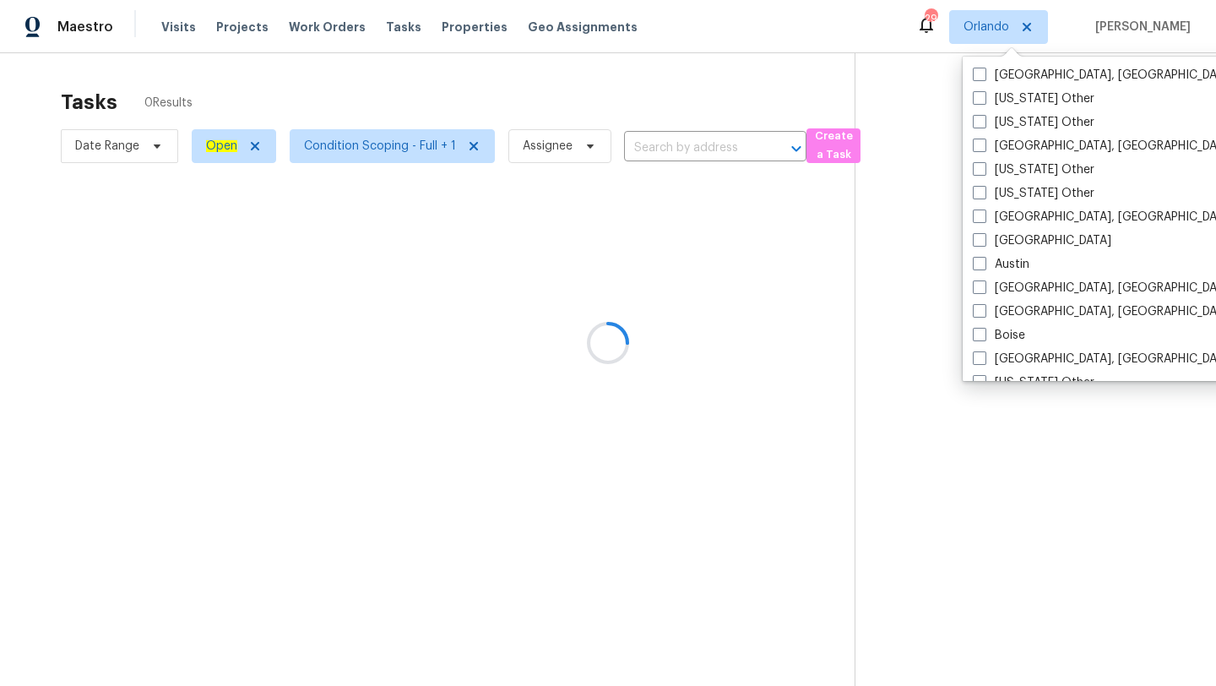
click at [748, 91] on div at bounding box center [608, 343] width 1216 height 686
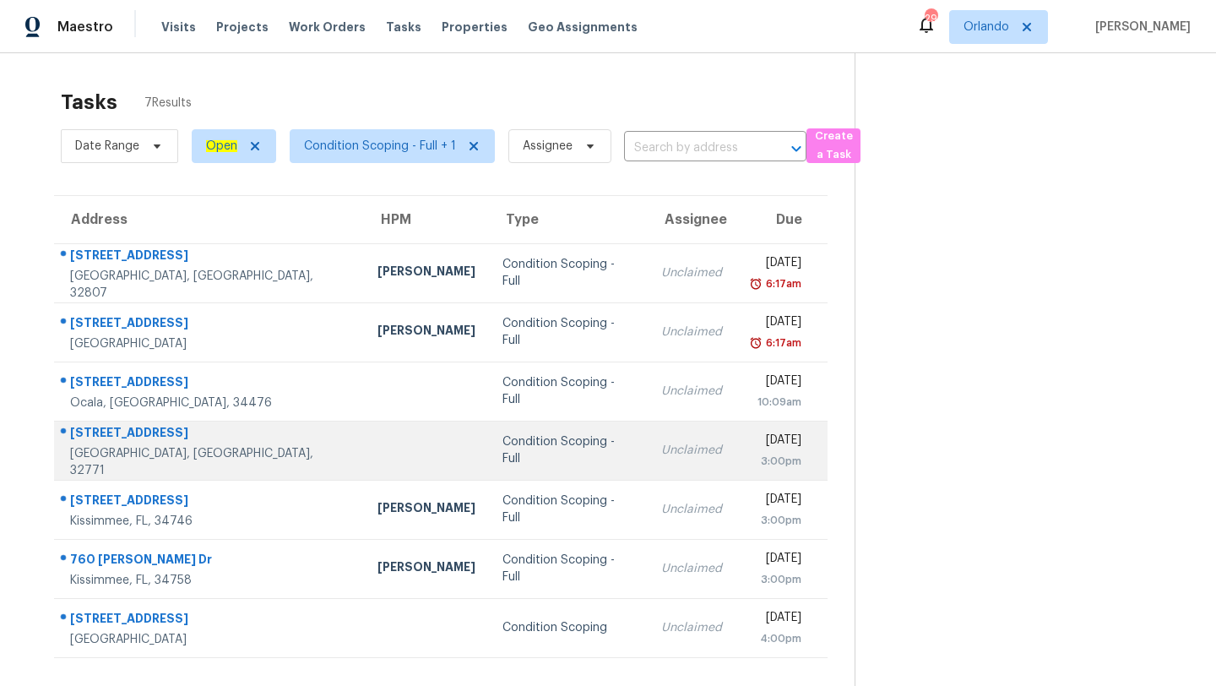
scroll to position [53, 0]
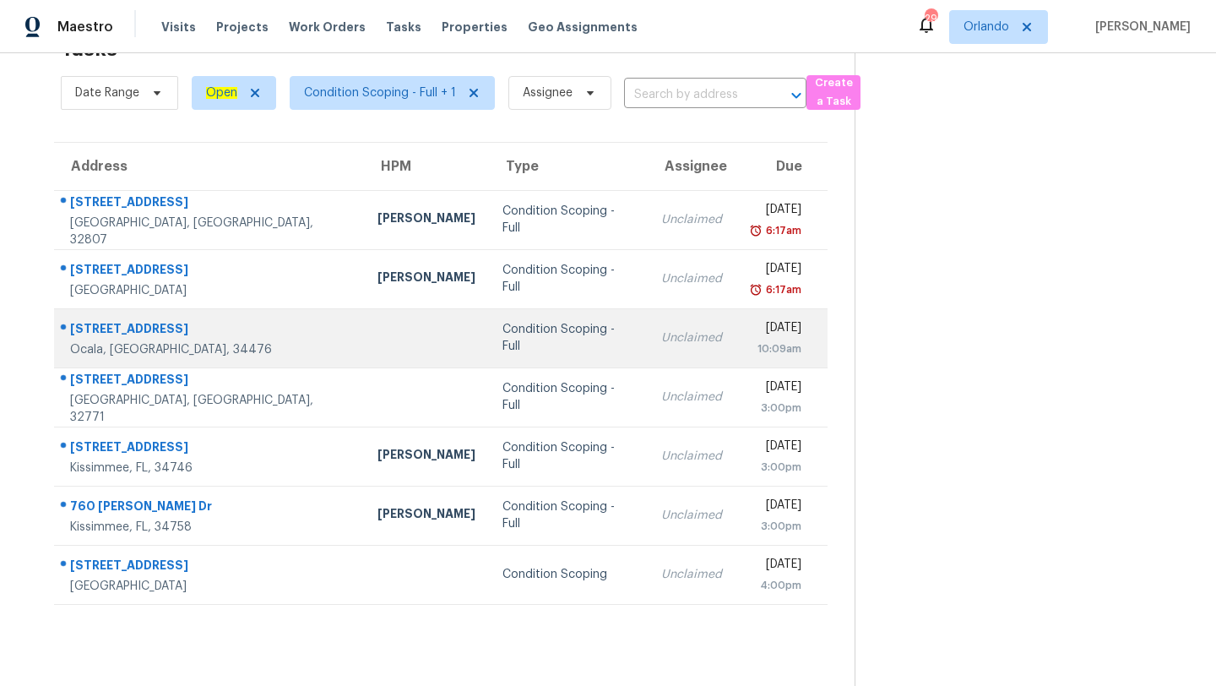
click at [648, 324] on td "Unclaimed" at bounding box center [692, 337] width 88 height 59
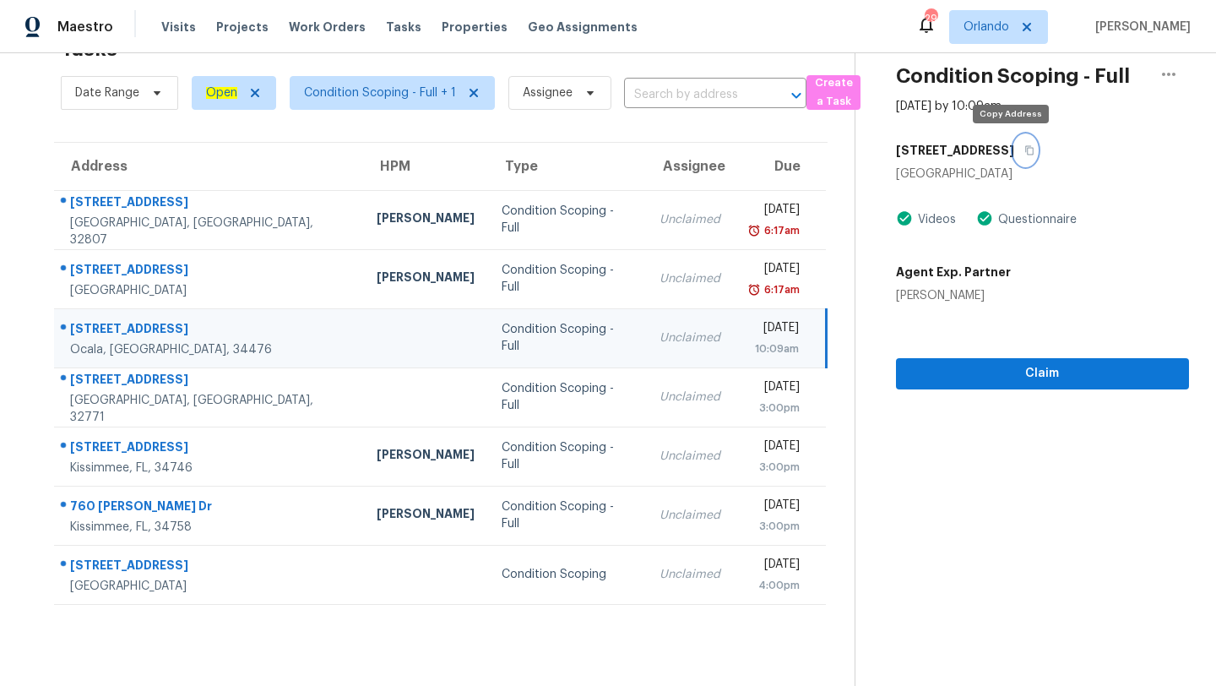
click at [1014, 153] on button "button" at bounding box center [1025, 150] width 23 height 30
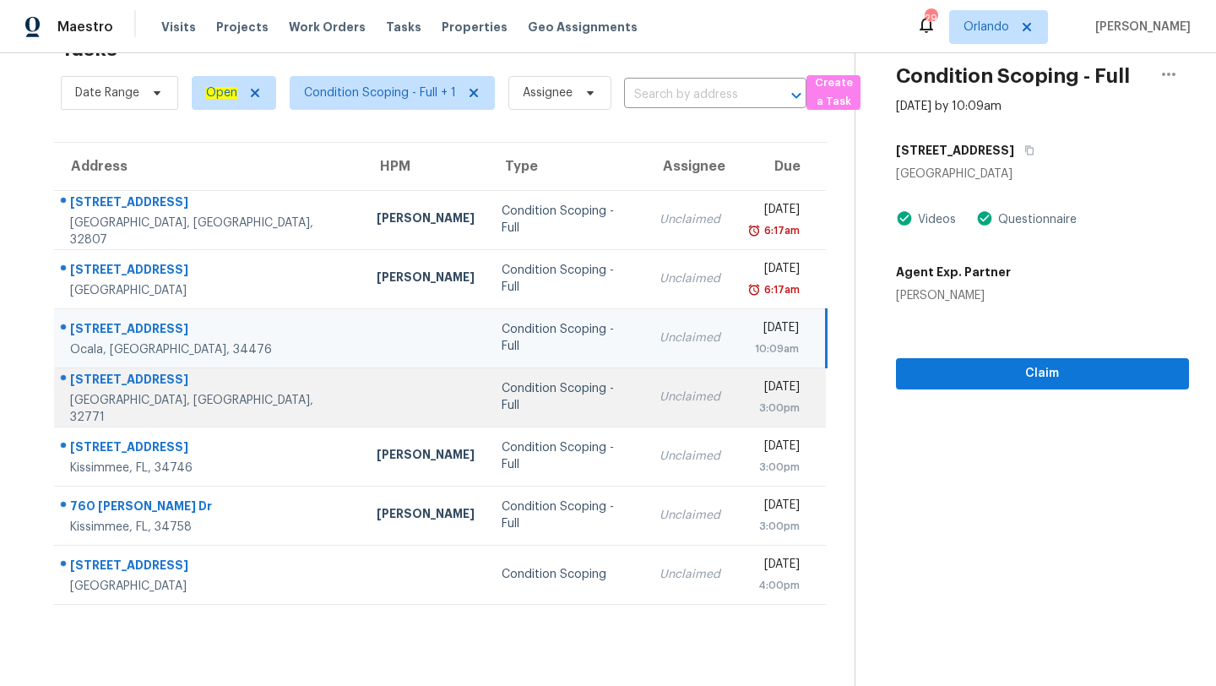
click at [534, 416] on td "Condition Scoping - Full" at bounding box center [567, 396] width 159 height 59
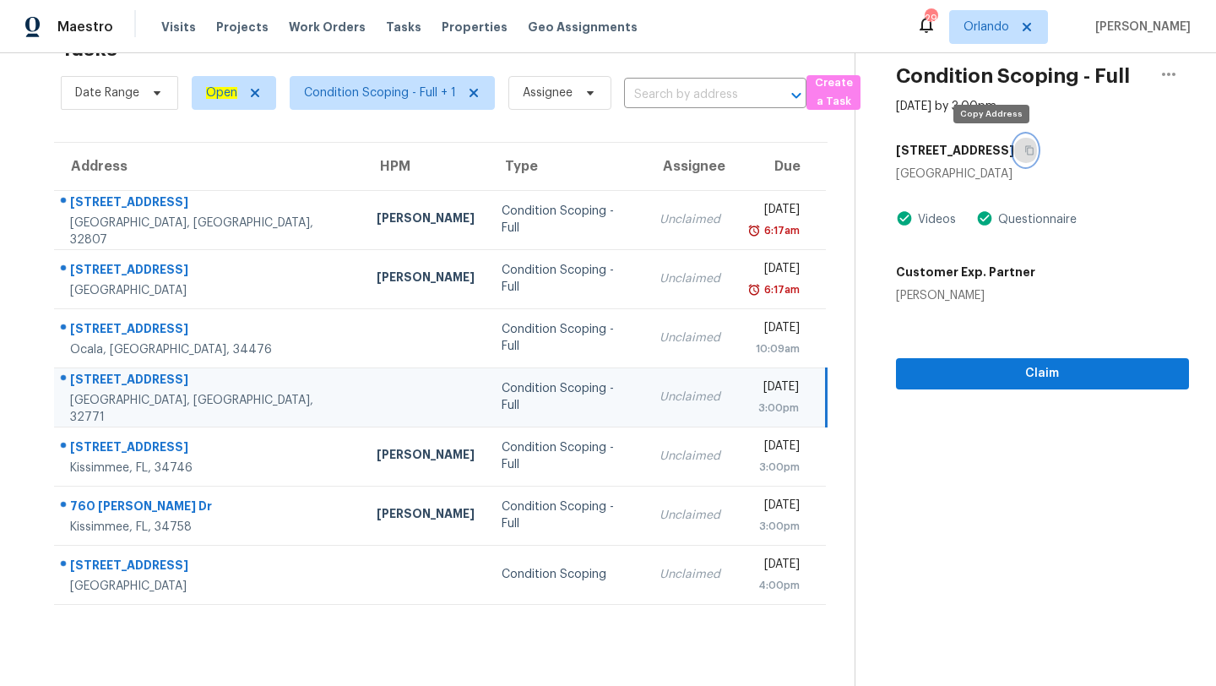
click at [1025, 153] on icon "button" at bounding box center [1030, 150] width 10 height 10
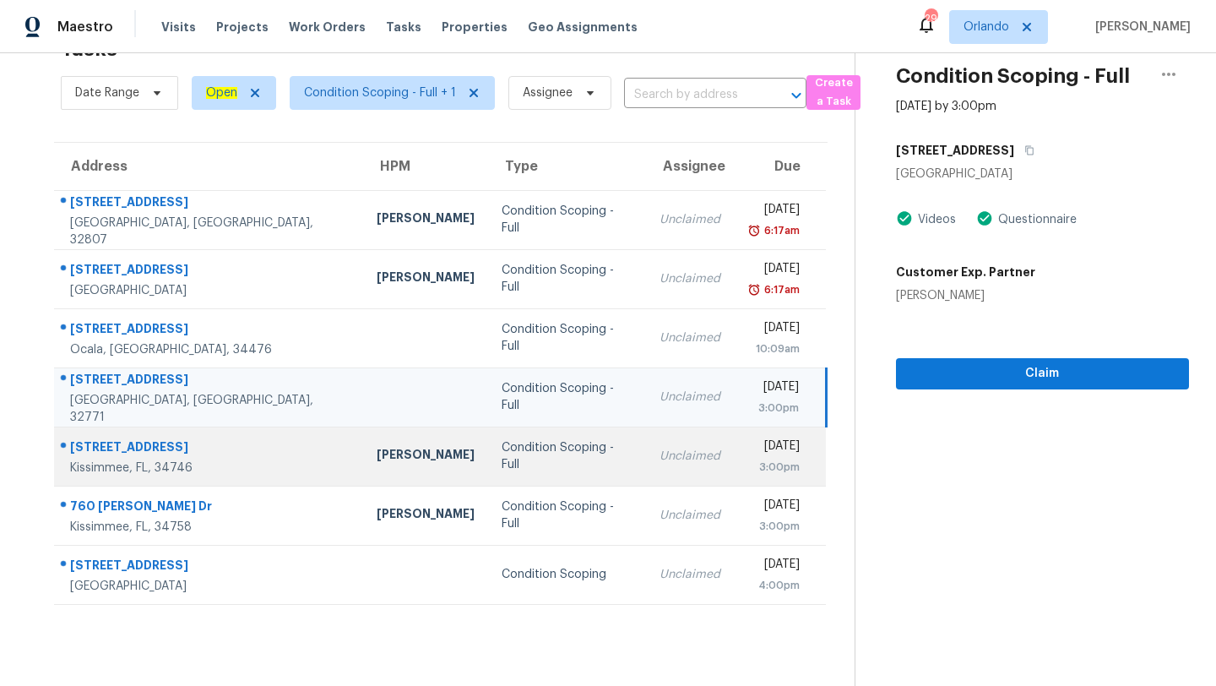
click at [544, 452] on td "Condition Scoping - Full" at bounding box center [567, 456] width 159 height 59
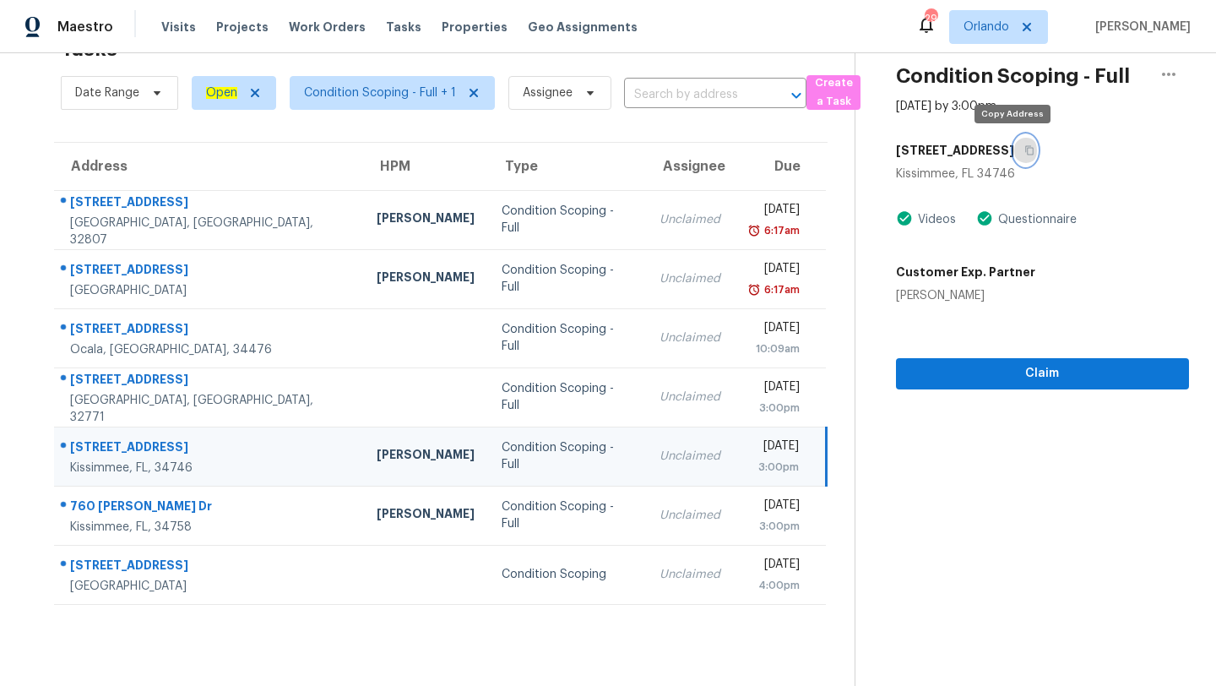
click at [1014, 157] on button "button" at bounding box center [1025, 150] width 23 height 30
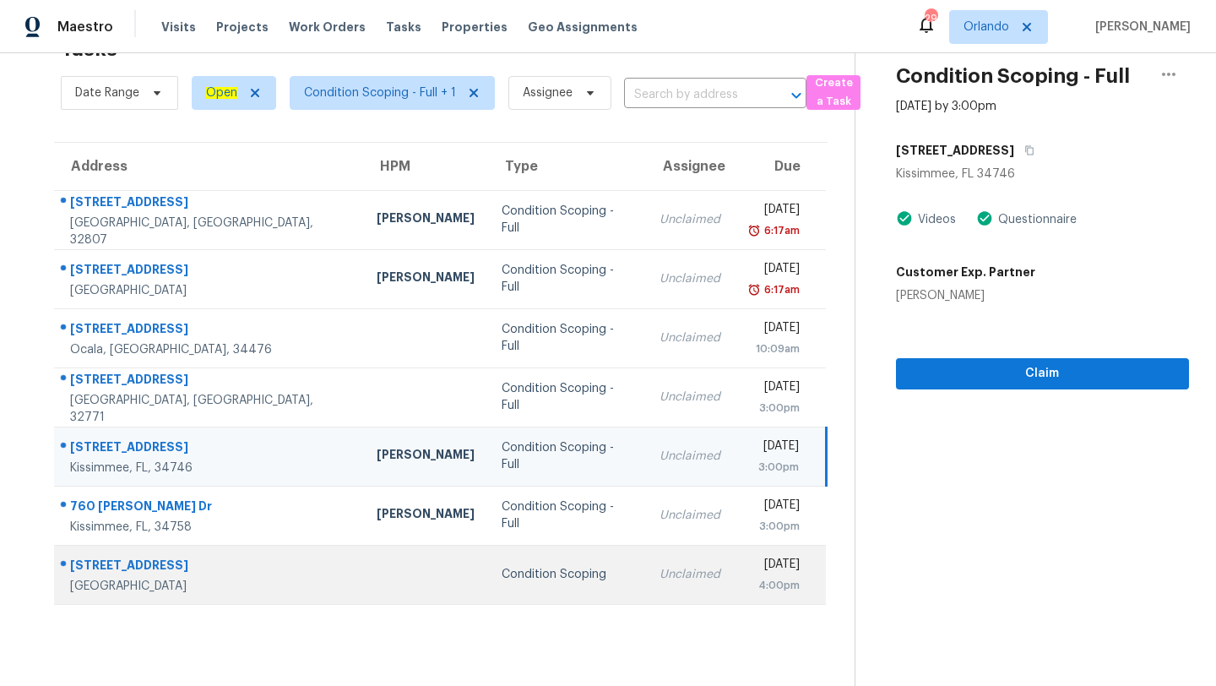
click at [502, 567] on div "Condition Scoping" at bounding box center [568, 574] width 132 height 17
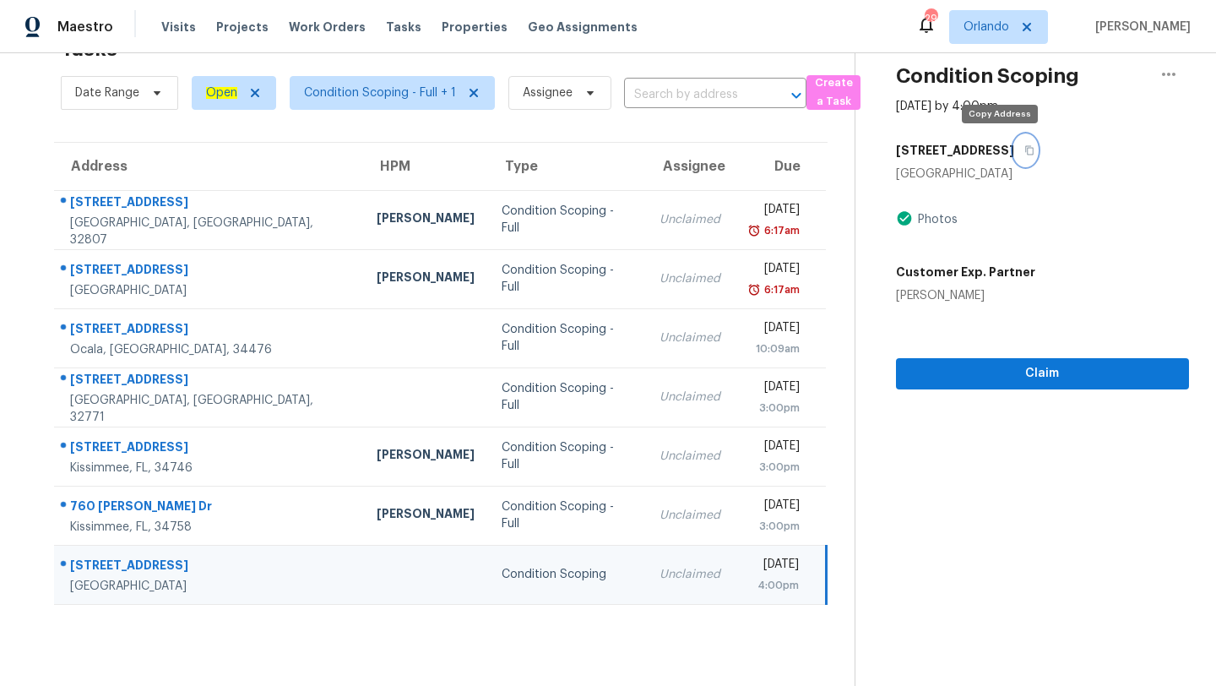
click at [1014, 153] on button "button" at bounding box center [1025, 150] width 23 height 30
